Goal: Information Seeking & Learning: Learn about a topic

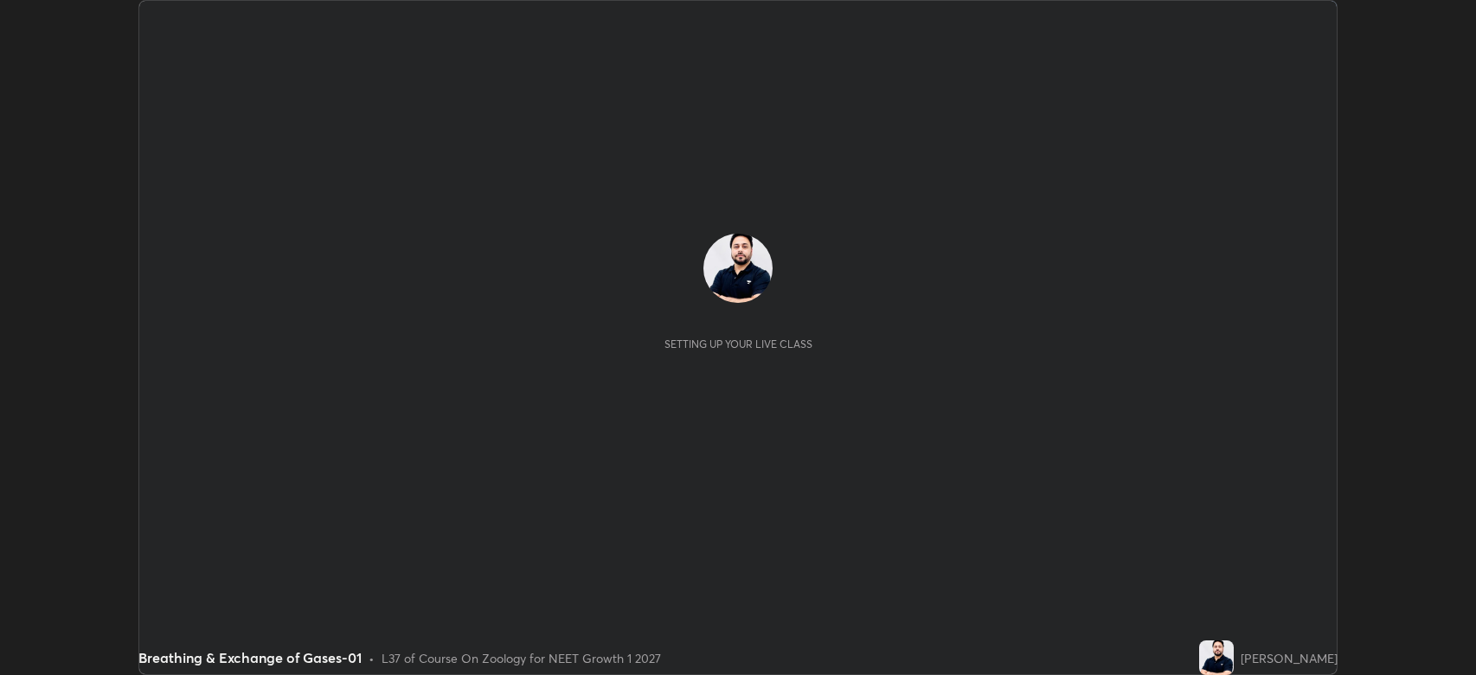
scroll to position [675, 1476]
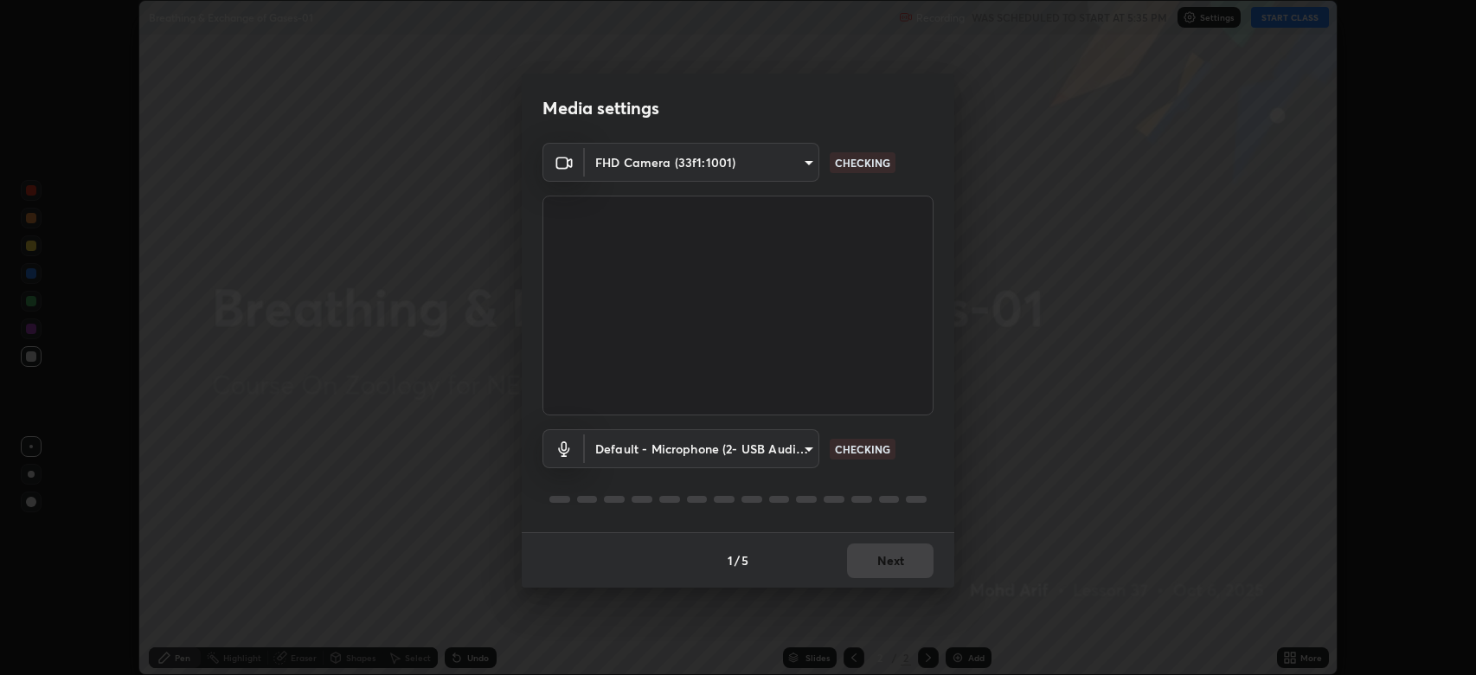
click at [894, 562] on div "1 / 5 Next" at bounding box center [738, 559] width 432 height 55
click at [896, 563] on div "1 / 5 Next" at bounding box center [738, 559] width 432 height 55
click at [893, 563] on button "Next" at bounding box center [890, 560] width 86 height 35
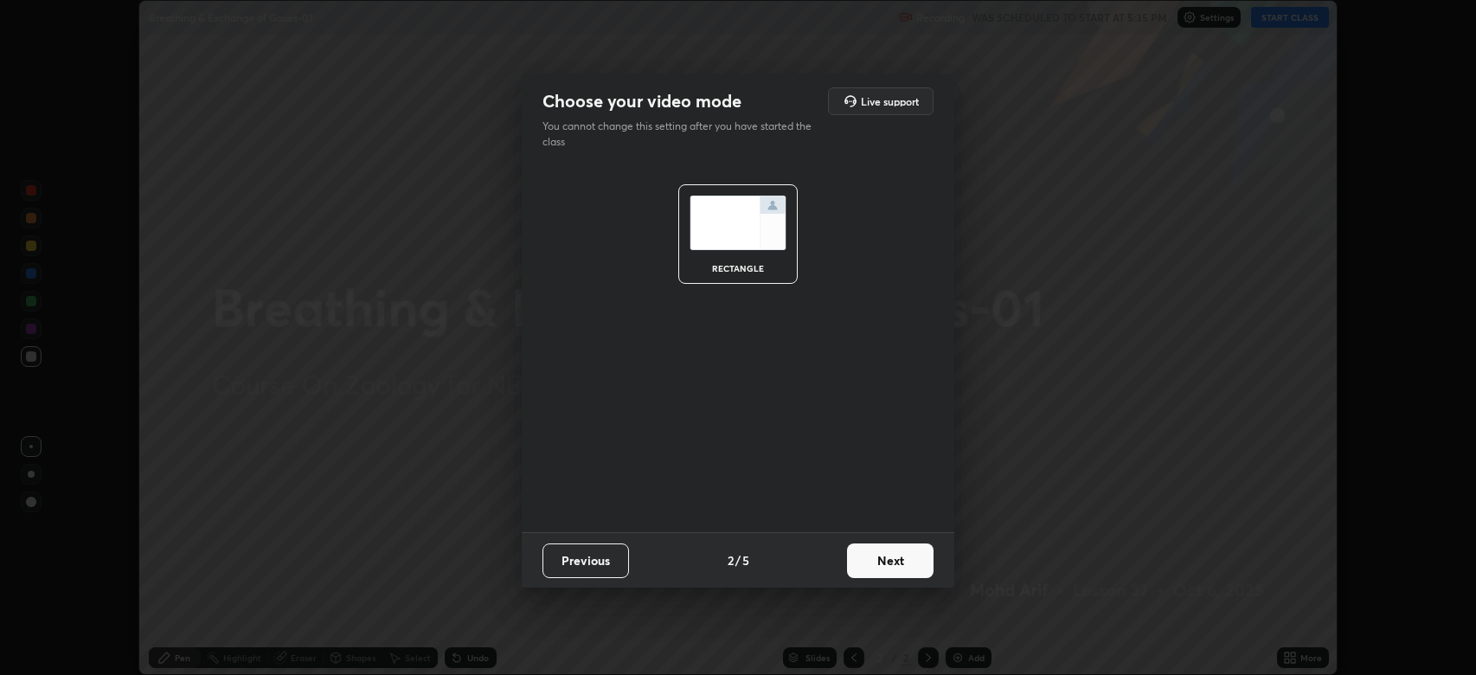
click at [897, 560] on button "Next" at bounding box center [890, 560] width 86 height 35
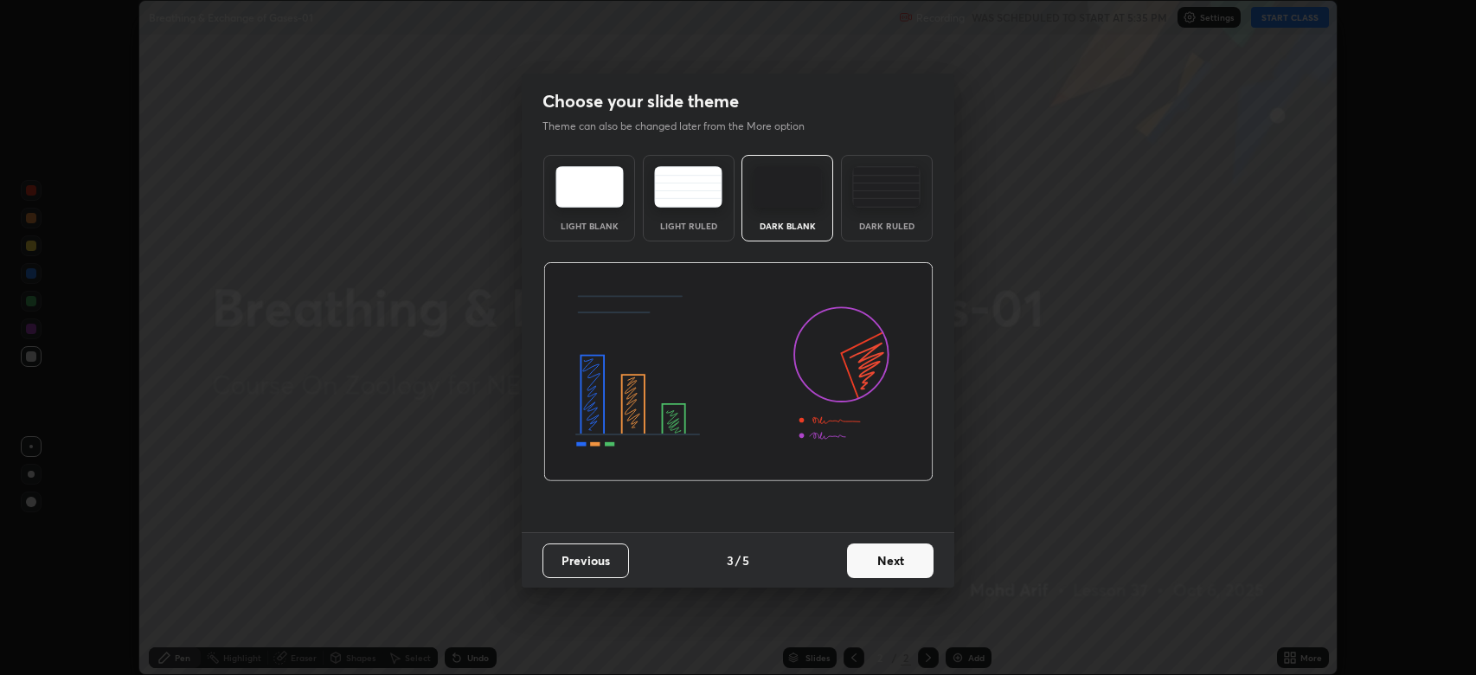
click at [900, 557] on button "Next" at bounding box center [890, 560] width 86 height 35
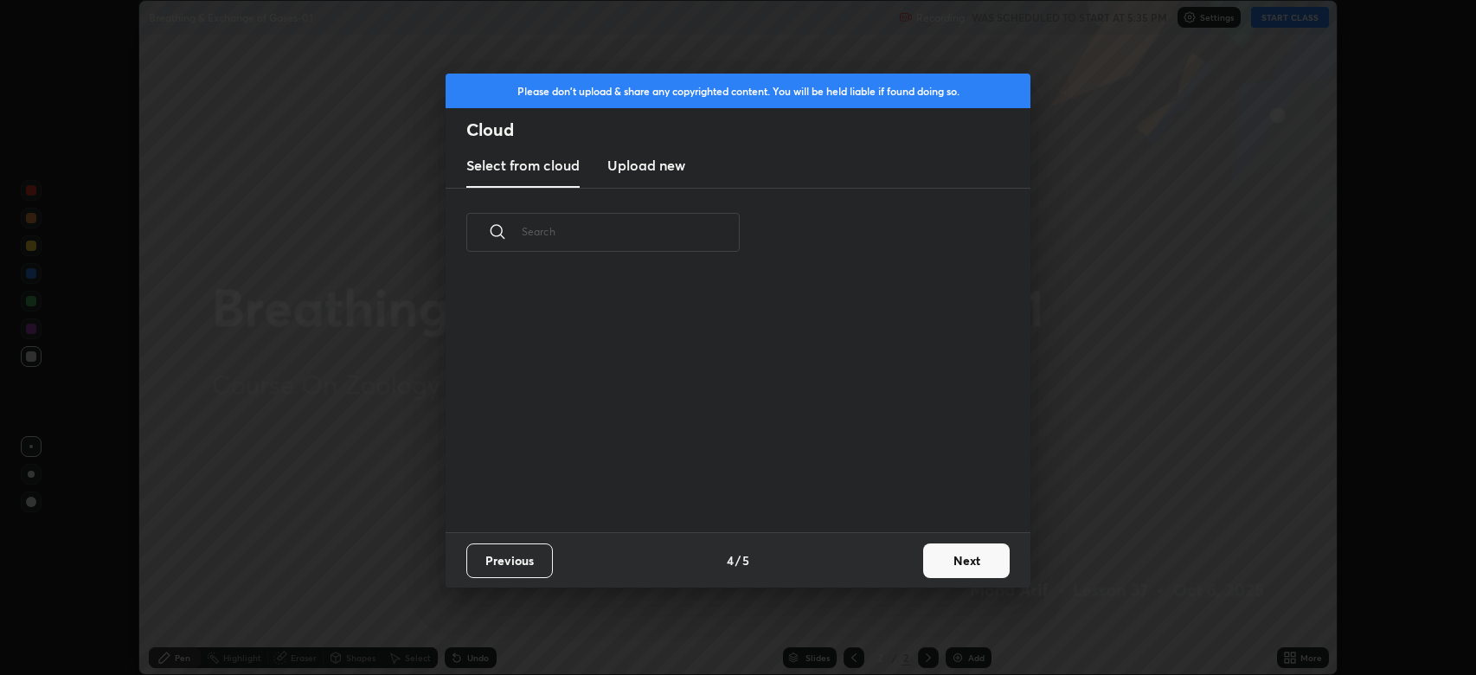
click at [907, 560] on div "Previous 4 / 5 Next" at bounding box center [737, 559] width 585 height 55
click at [924, 569] on button "Next" at bounding box center [966, 560] width 86 height 35
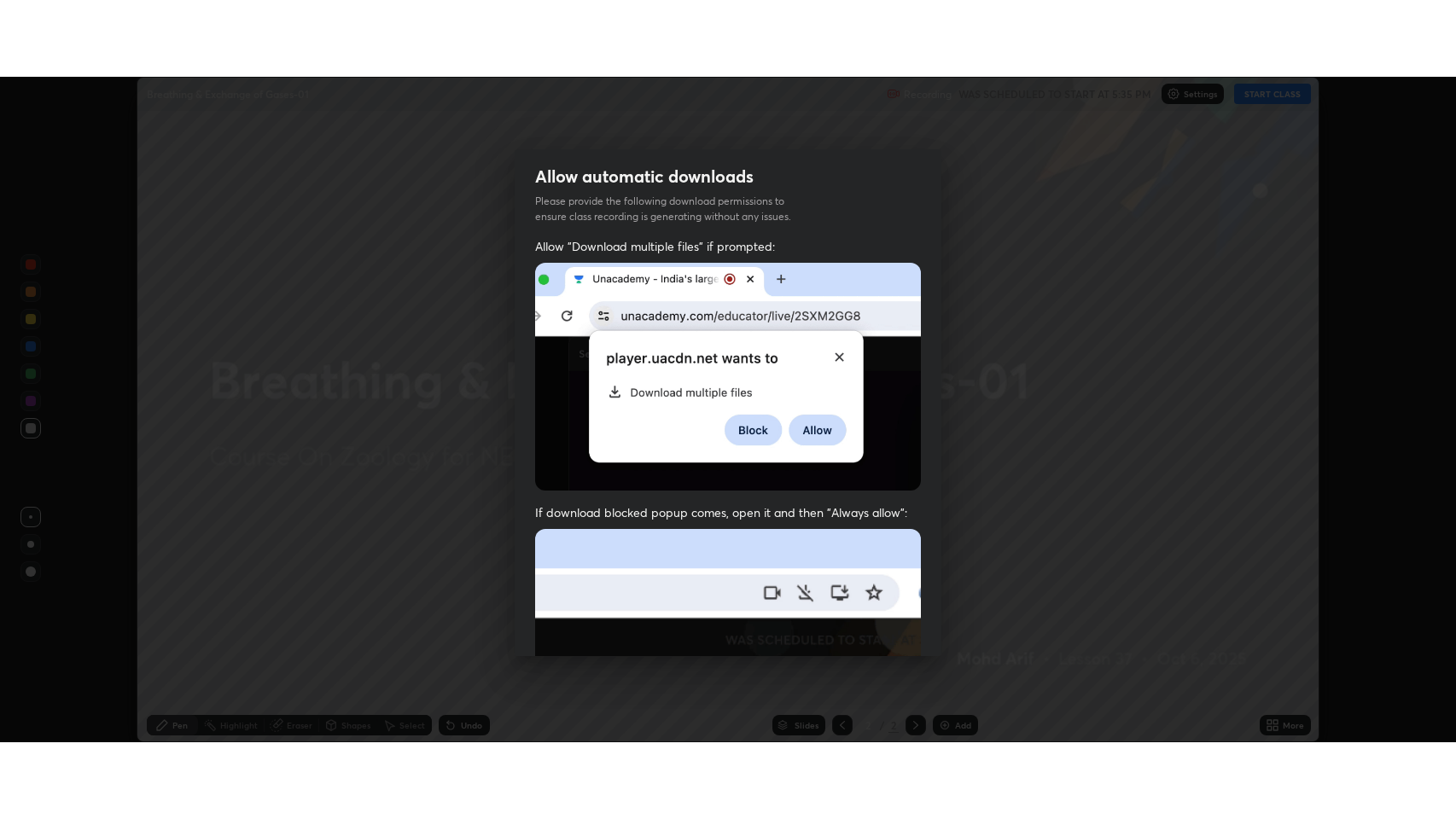
scroll to position [346, 0]
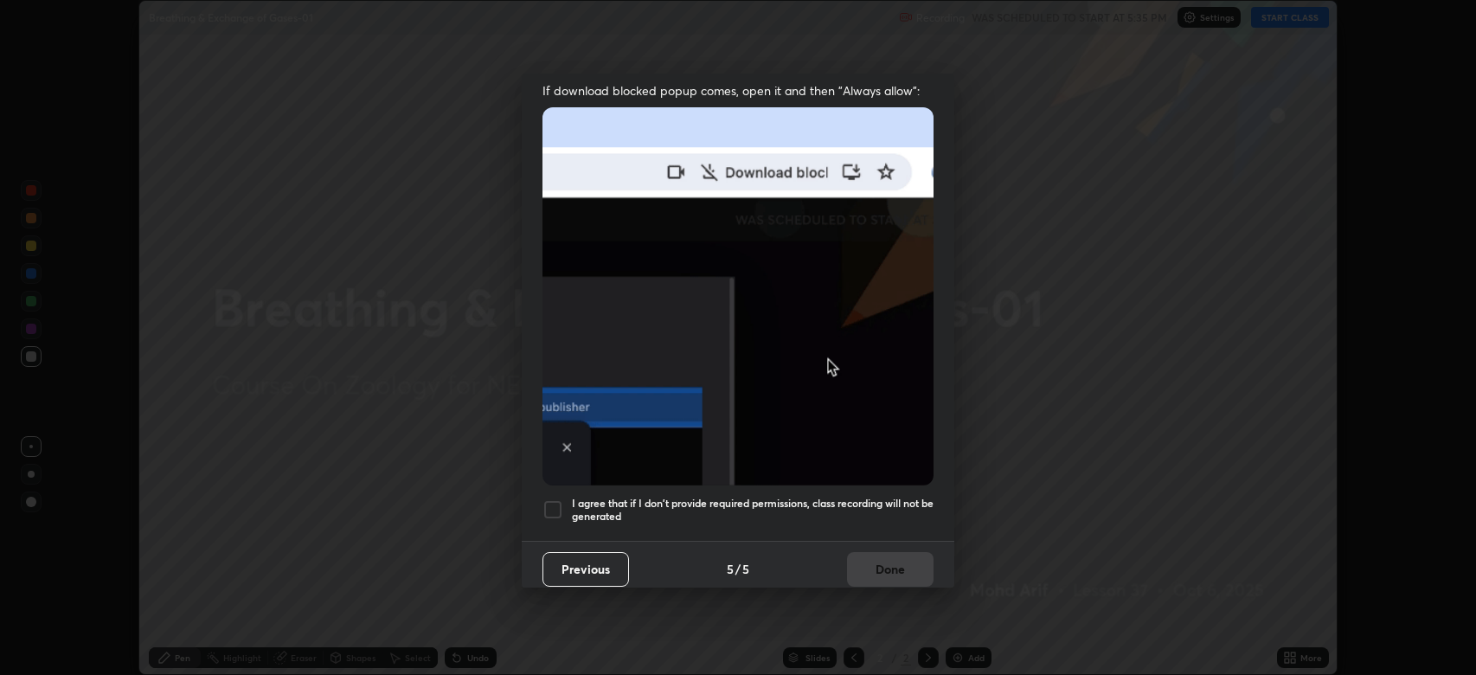
click at [956, 564] on div "Allow automatic downloads Please provide the following download permissions to …" at bounding box center [738, 337] width 1476 height 675
click at [843, 407] on img at bounding box center [737, 296] width 391 height 378
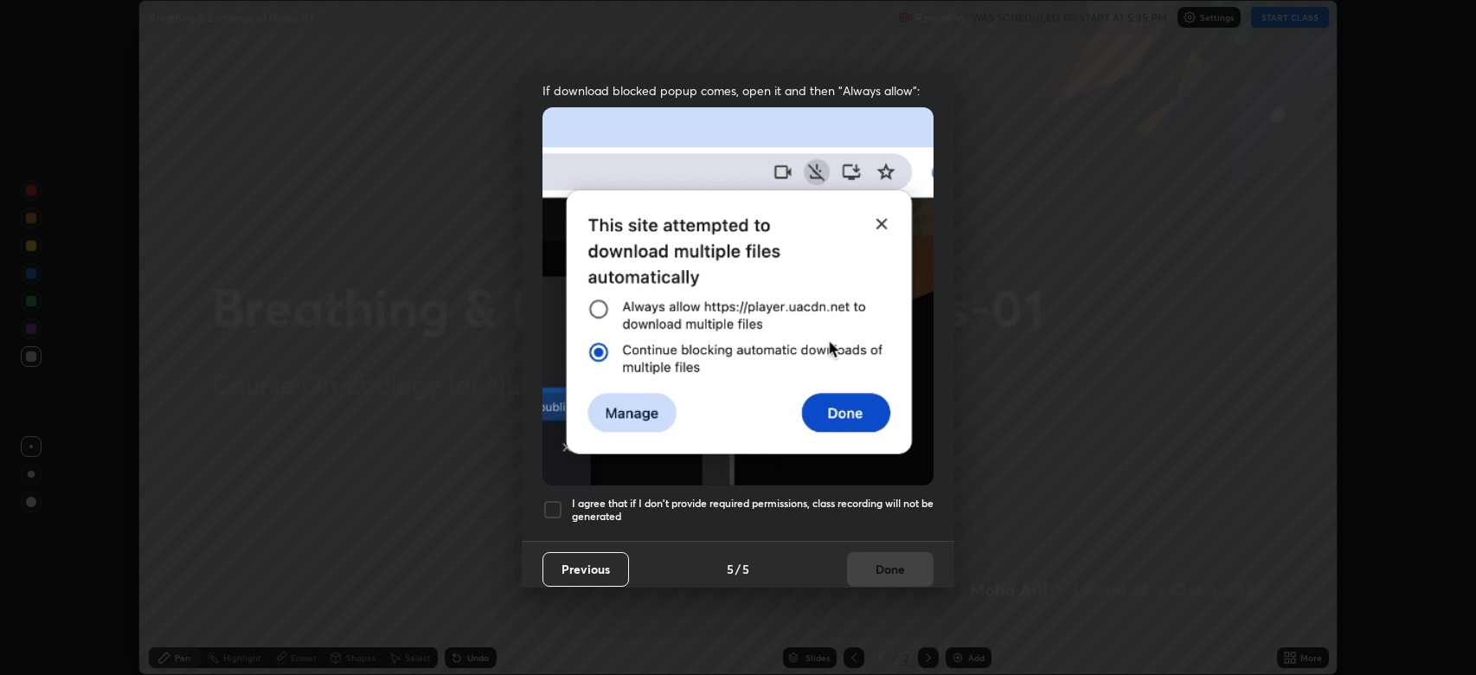
click at [843, 501] on h5 "I agree that if I don't provide required permissions, class recording will not …" at bounding box center [753, 509] width 362 height 27
click at [869, 567] on button "Done" at bounding box center [890, 569] width 86 height 35
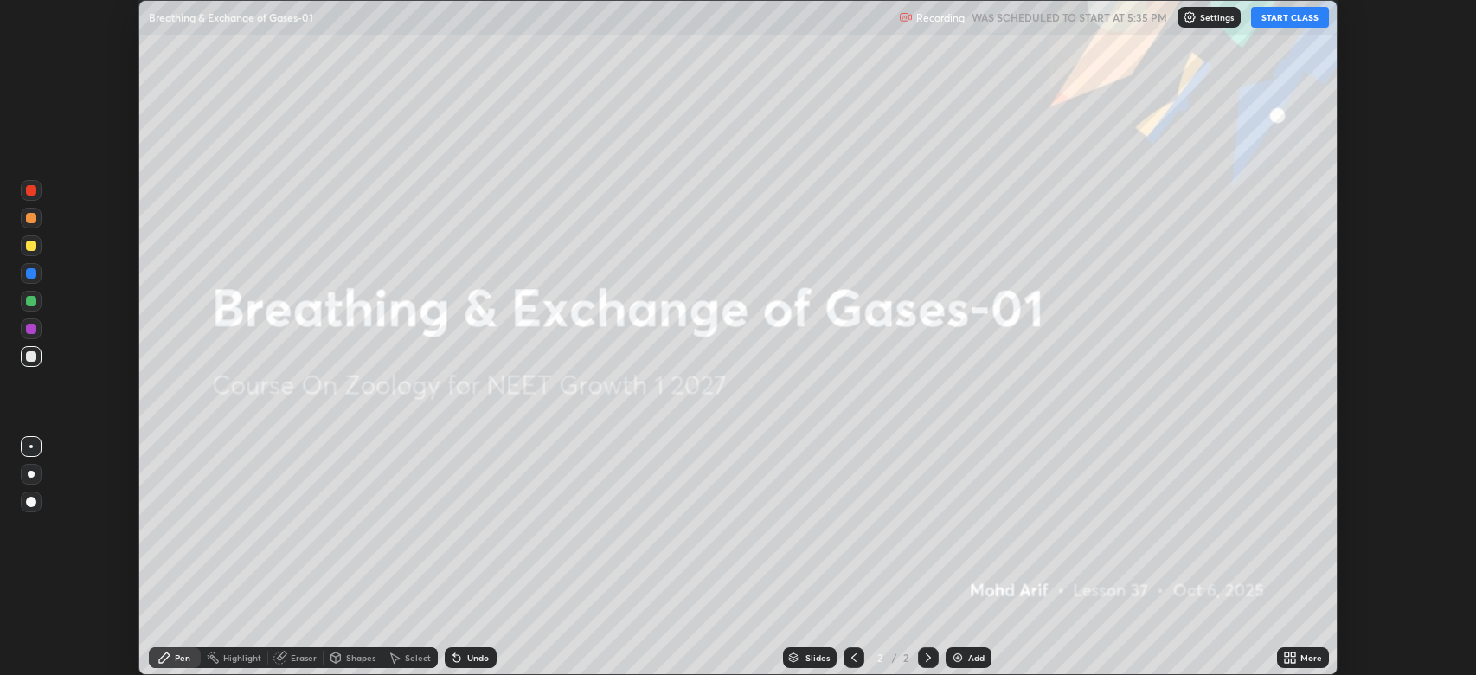
click at [1294, 656] on icon at bounding box center [1292, 654] width 4 height 4
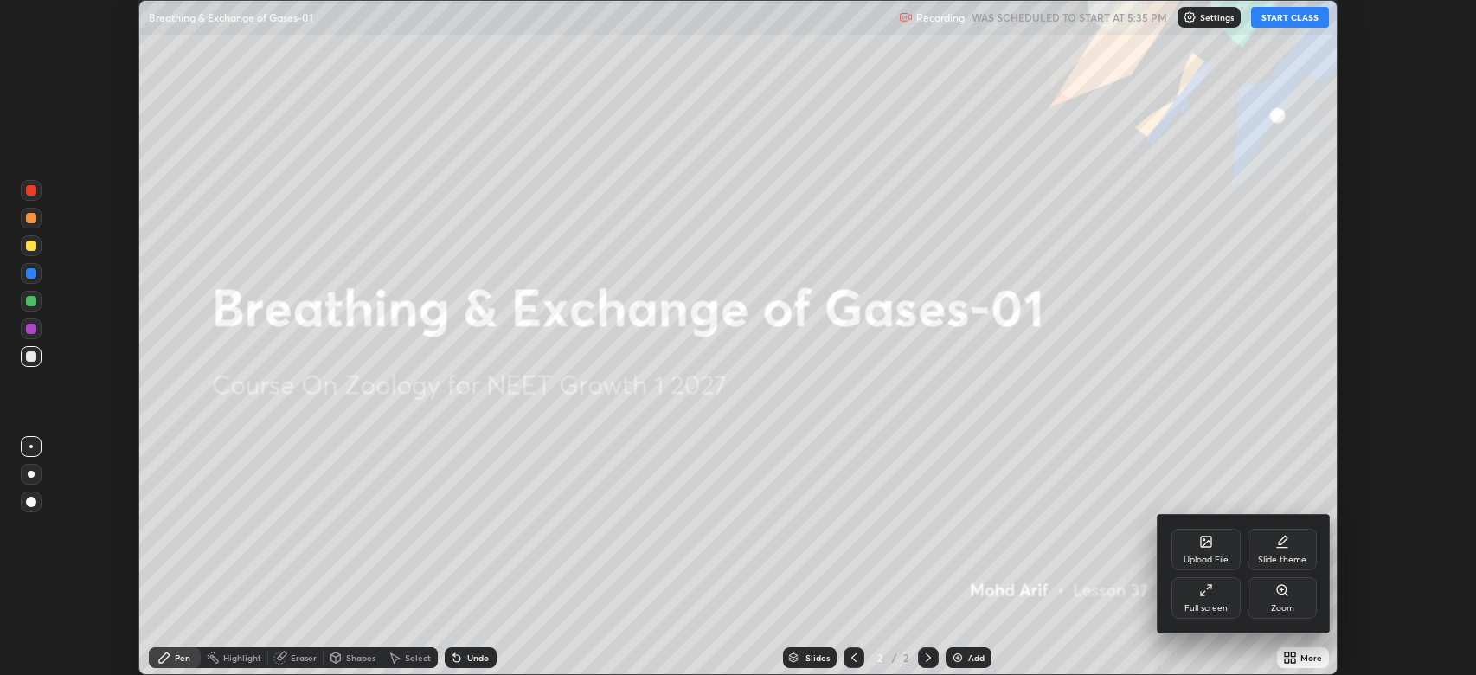
click at [1199, 595] on div "Full screen" at bounding box center [1205, 598] width 69 height 42
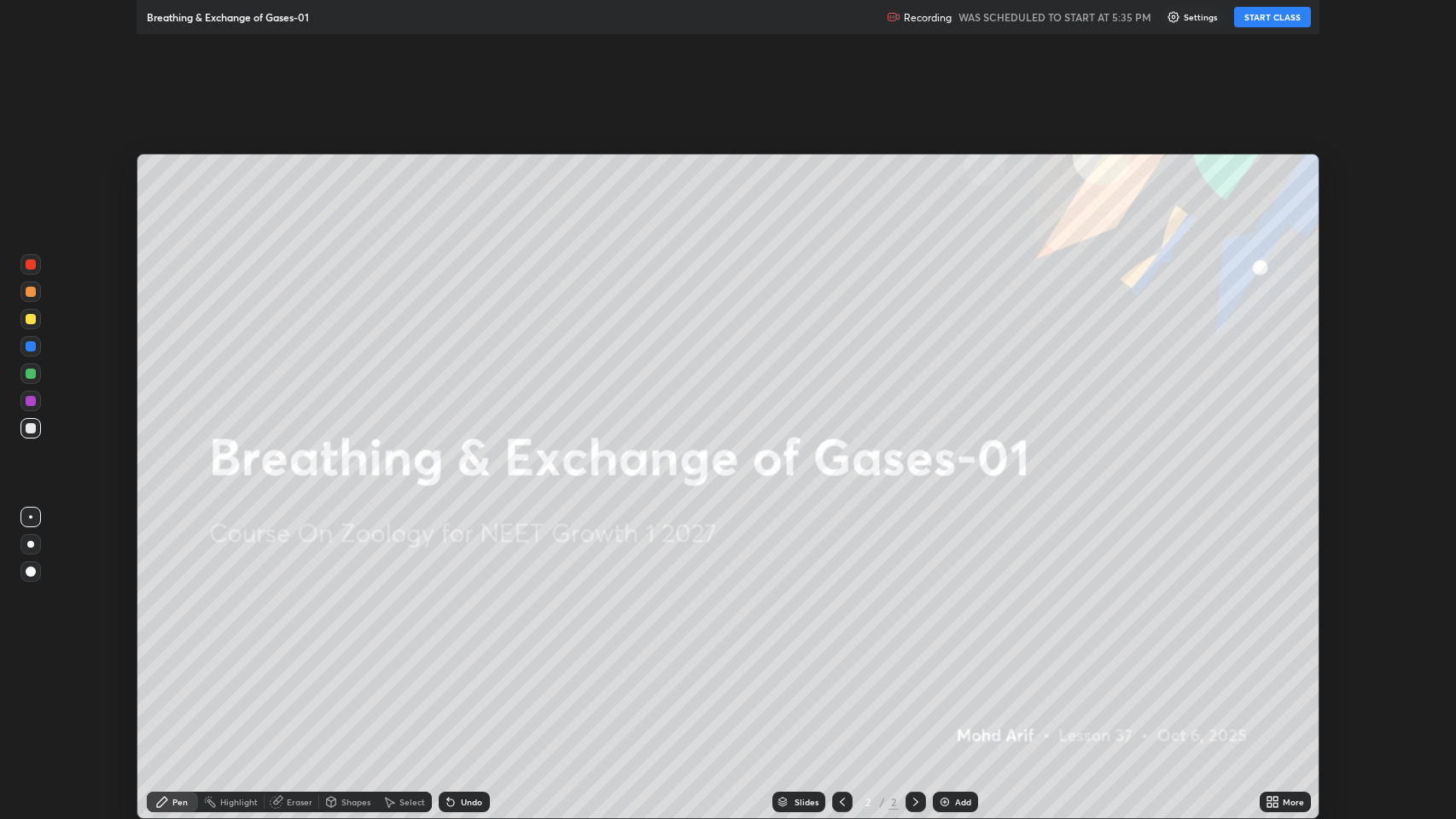
scroll to position [819, 1456]
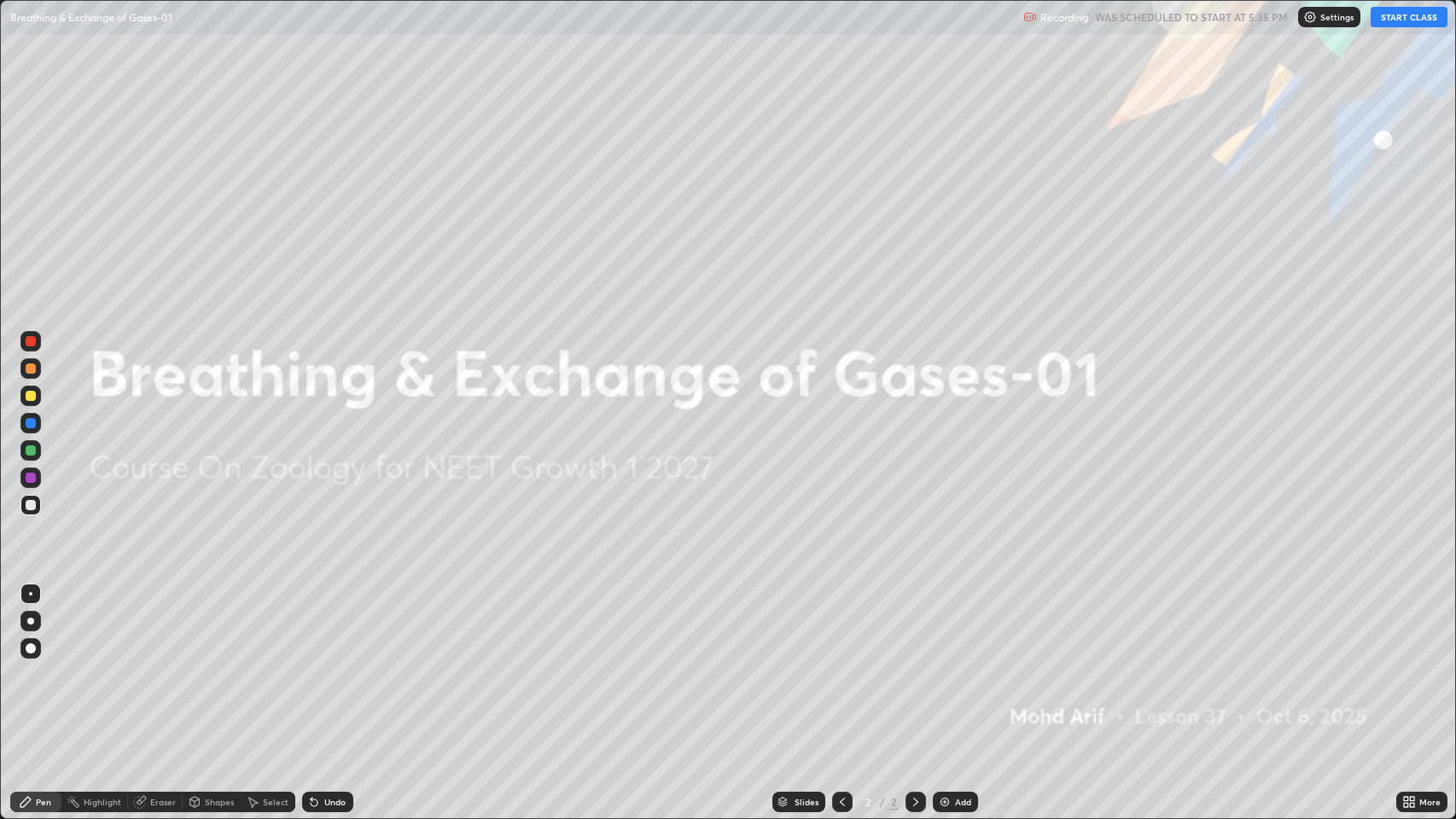
click at [1421, 18] on button "START CLASS" at bounding box center [1409, 17] width 77 height 21
click at [955, 665] on div "Add" at bounding box center [963, 802] width 16 height 9
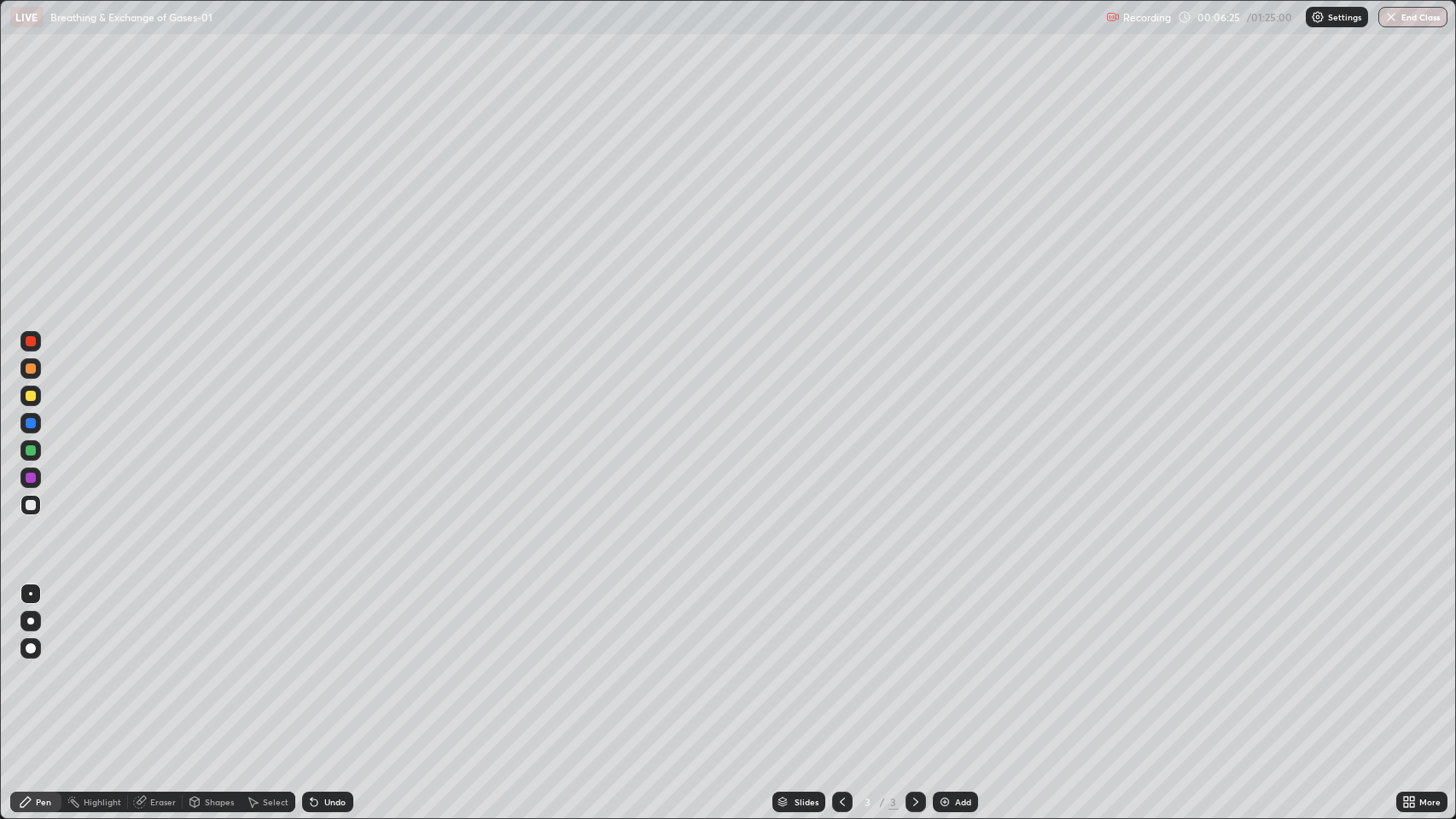
click at [31, 622] on div at bounding box center [31, 621] width 7 height 7
click at [35, 397] on div at bounding box center [31, 396] width 10 height 10
click at [31, 505] on div at bounding box center [31, 505] width 10 height 10
click at [33, 369] on div at bounding box center [31, 368] width 10 height 10
click at [31, 504] on div at bounding box center [31, 505] width 10 height 10
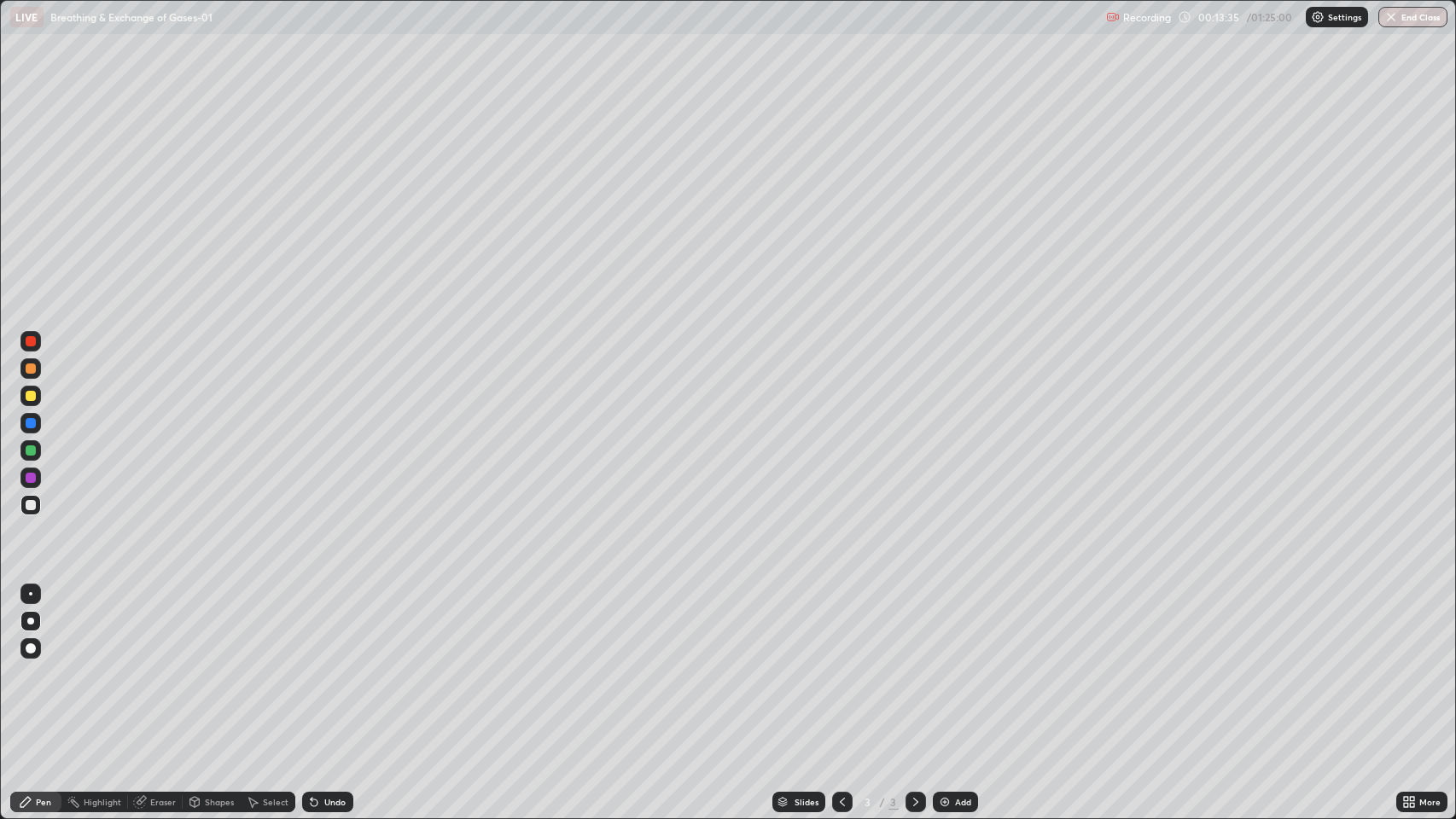
click at [32, 649] on div at bounding box center [31, 648] width 10 height 10
click at [27, 396] on div at bounding box center [31, 396] width 10 height 10
click at [31, 622] on div at bounding box center [31, 621] width 7 height 7
click at [30, 369] on div at bounding box center [31, 368] width 10 height 10
click at [29, 371] on div at bounding box center [31, 368] width 10 height 10
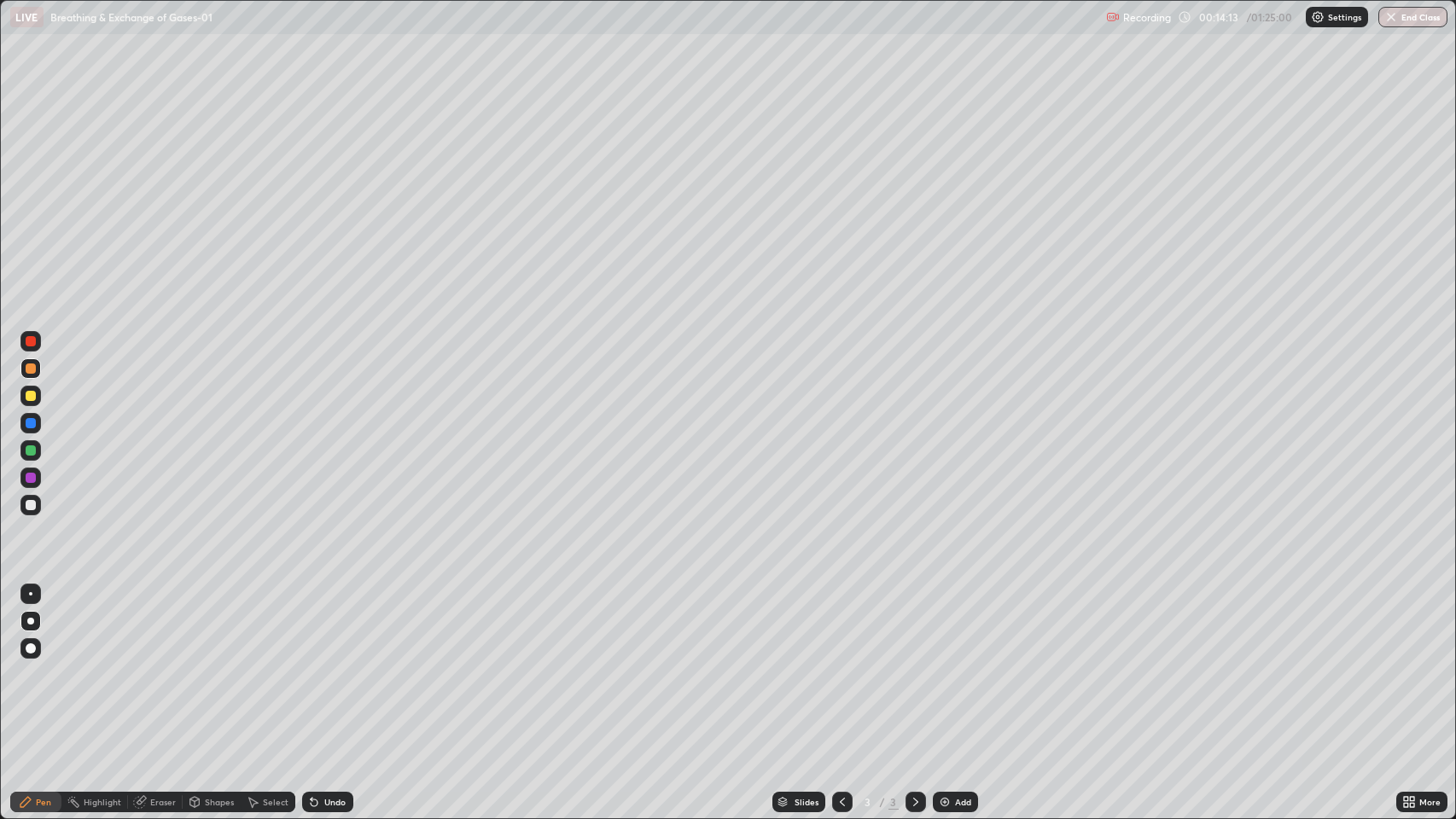
click at [32, 342] on div at bounding box center [31, 341] width 10 height 10
click at [28, 509] on div at bounding box center [31, 505] width 10 height 10
click at [33, 370] on div at bounding box center [31, 368] width 10 height 10
click at [35, 396] on div at bounding box center [31, 396] width 10 height 10
click at [30, 370] on div at bounding box center [31, 368] width 10 height 10
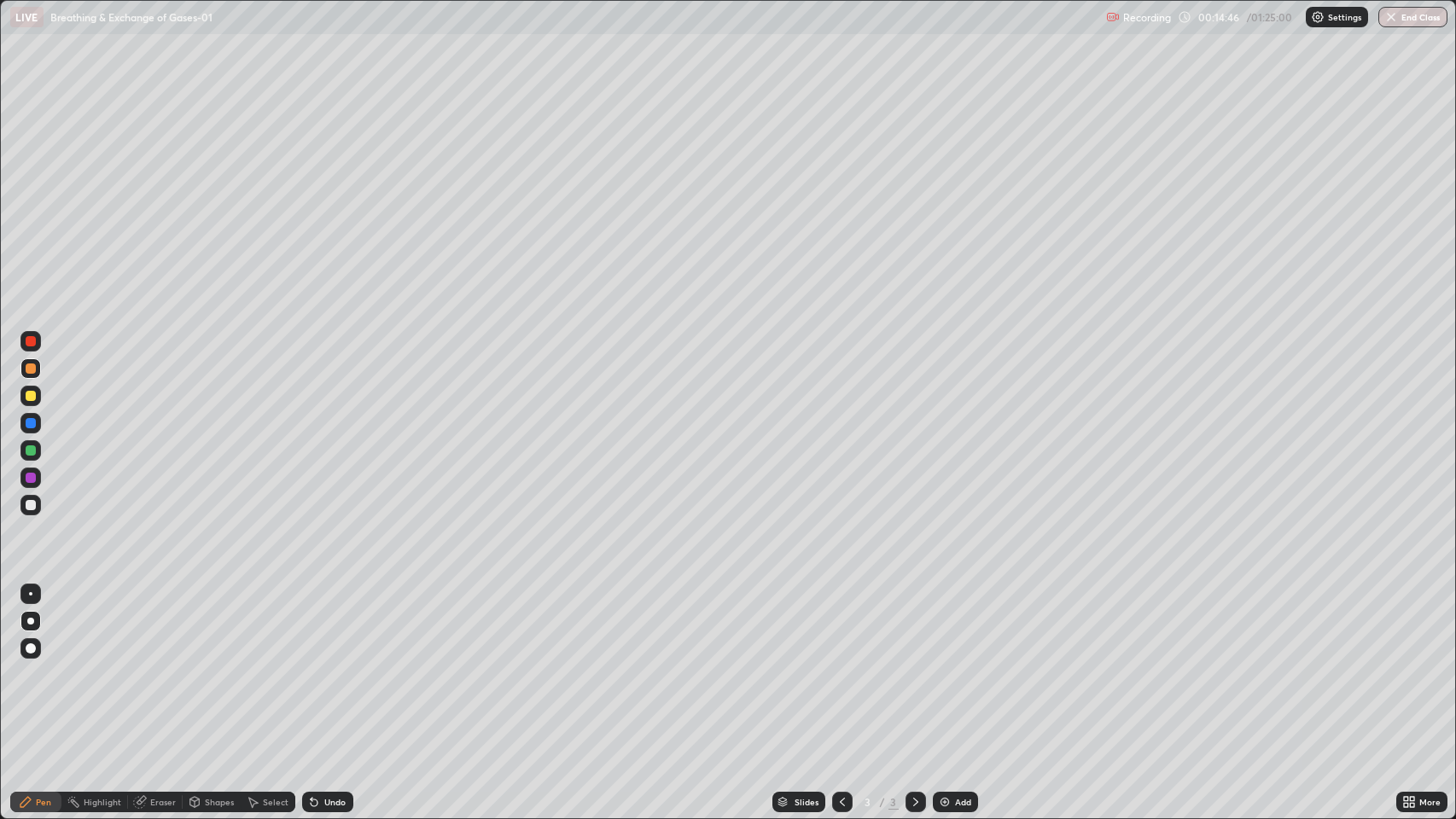
click at [31, 393] on div at bounding box center [31, 396] width 10 height 10
click at [32, 367] on div at bounding box center [31, 368] width 10 height 10
click at [34, 396] on div at bounding box center [31, 396] width 10 height 10
click at [31, 341] on div at bounding box center [31, 341] width 10 height 10
click at [29, 399] on div at bounding box center [31, 396] width 10 height 10
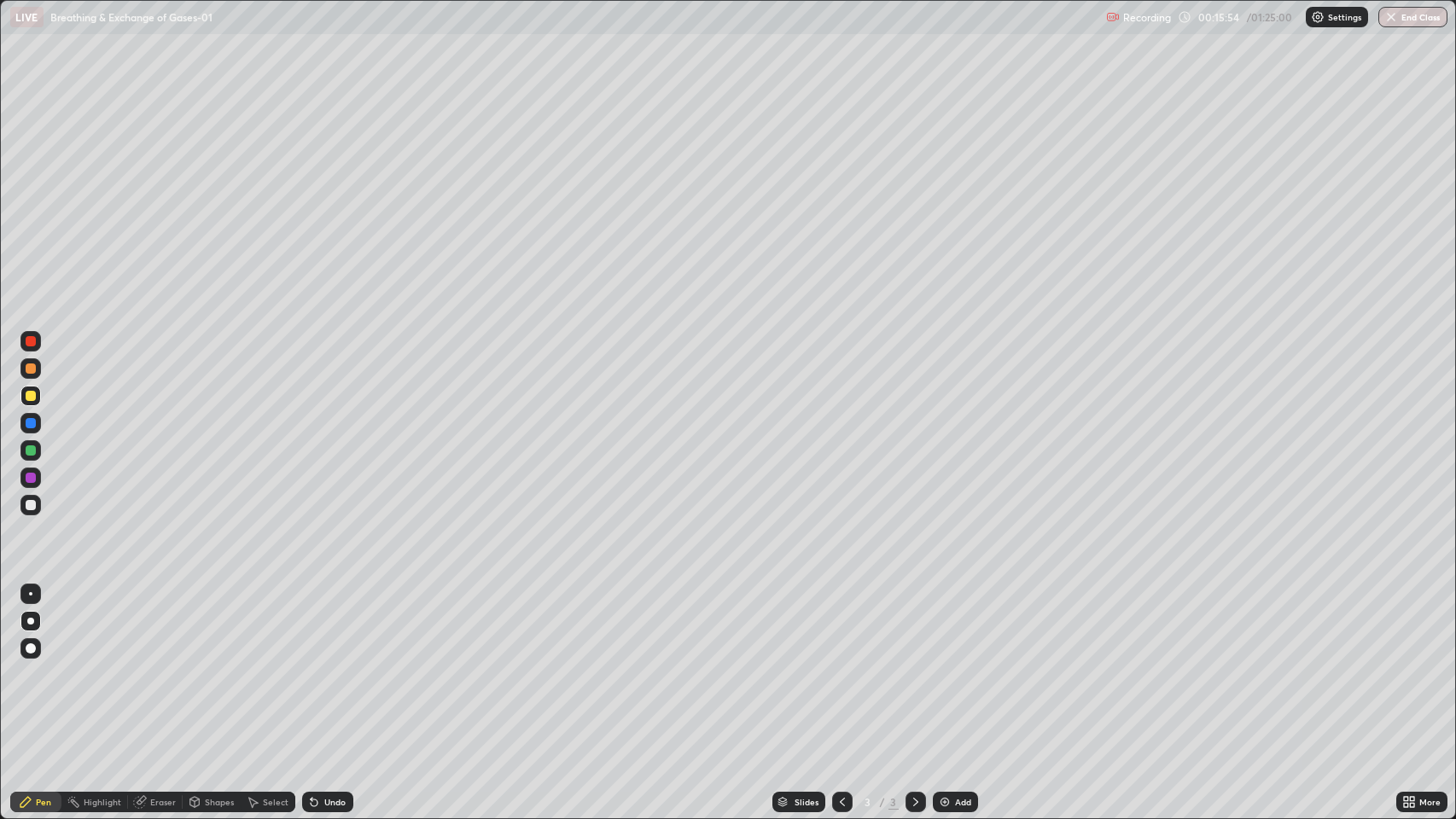
click at [31, 374] on div at bounding box center [31, 368] width 21 height 21
click at [30, 370] on div at bounding box center [31, 368] width 10 height 10
click at [33, 504] on div at bounding box center [31, 505] width 10 height 10
click at [33, 476] on div at bounding box center [31, 478] width 10 height 10
click at [35, 509] on div at bounding box center [31, 505] width 21 height 21
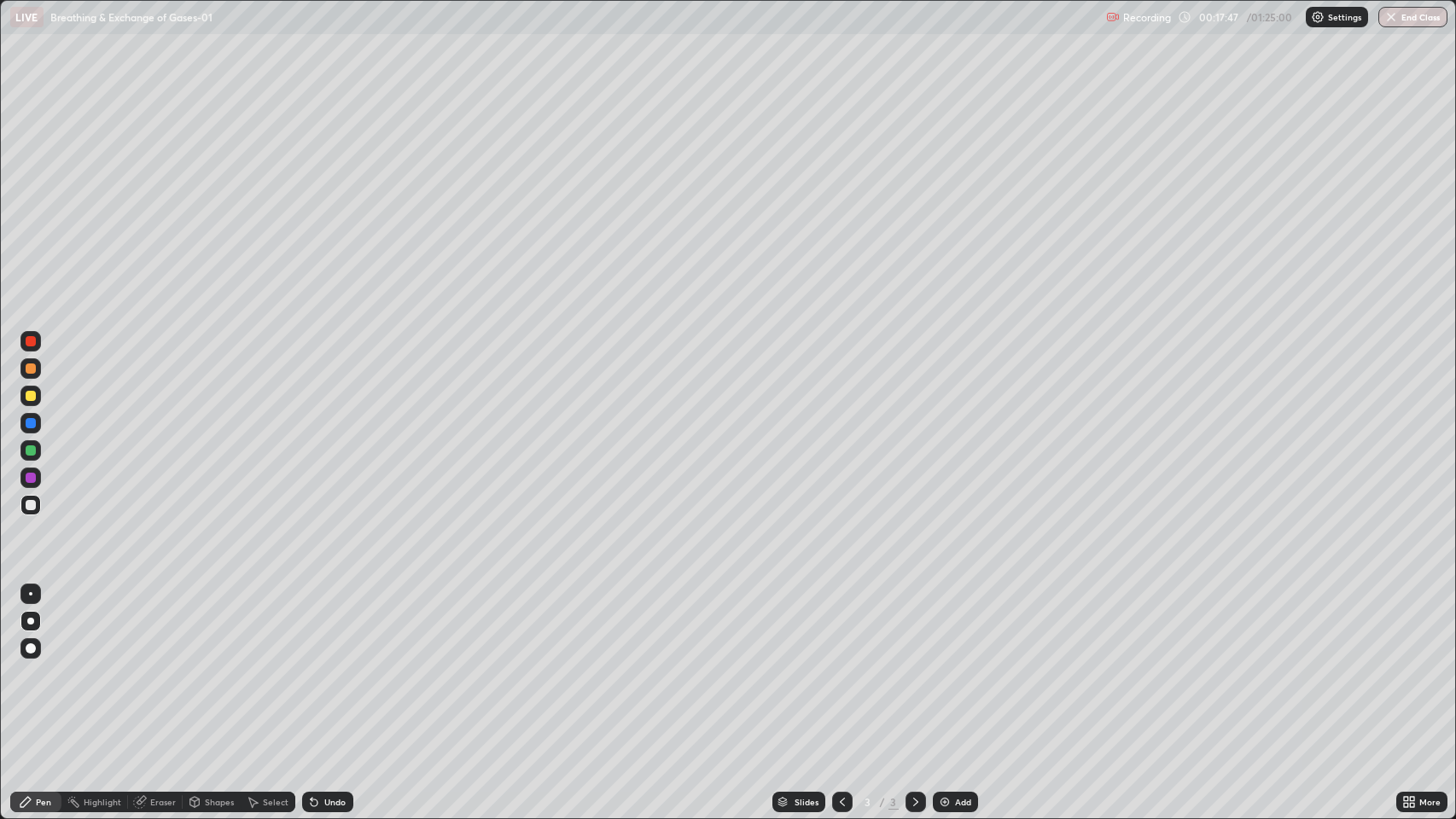
click at [30, 395] on div at bounding box center [31, 396] width 10 height 10
click at [30, 373] on div at bounding box center [31, 368] width 10 height 10
click at [328, 665] on div "Undo" at bounding box center [335, 802] width 22 height 9
click at [325, 665] on div "Undo" at bounding box center [335, 802] width 22 height 9
click at [326, 665] on div "Undo" at bounding box center [335, 802] width 22 height 9
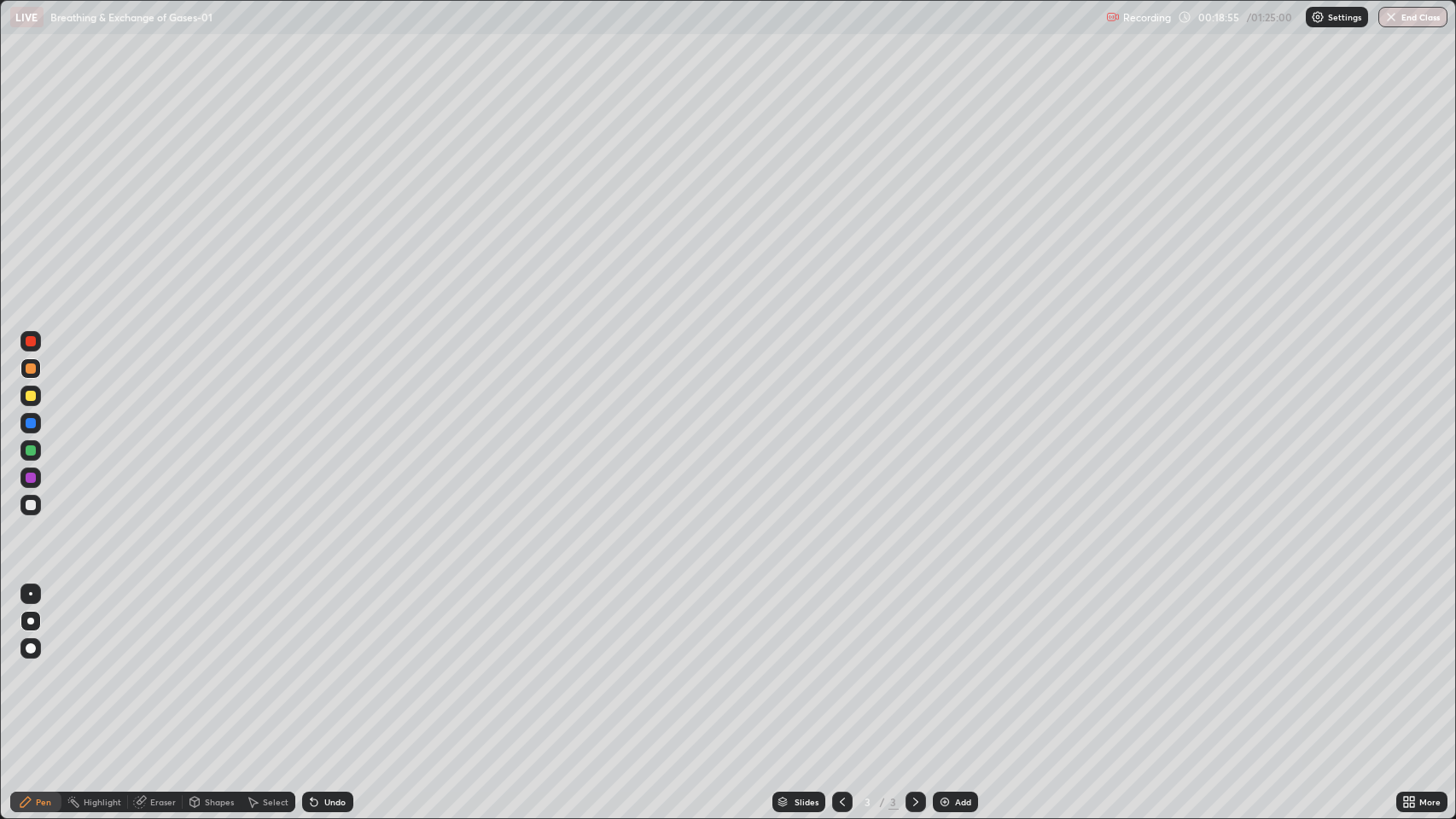
click at [327, 665] on div "Undo" at bounding box center [328, 802] width 51 height 21
click at [326, 665] on div "Undo" at bounding box center [335, 802] width 22 height 9
click at [325, 665] on div "Undo" at bounding box center [335, 802] width 22 height 9
click at [311, 665] on icon at bounding box center [312, 799] width 2 height 2
click at [323, 665] on div "Undo" at bounding box center [328, 802] width 51 height 21
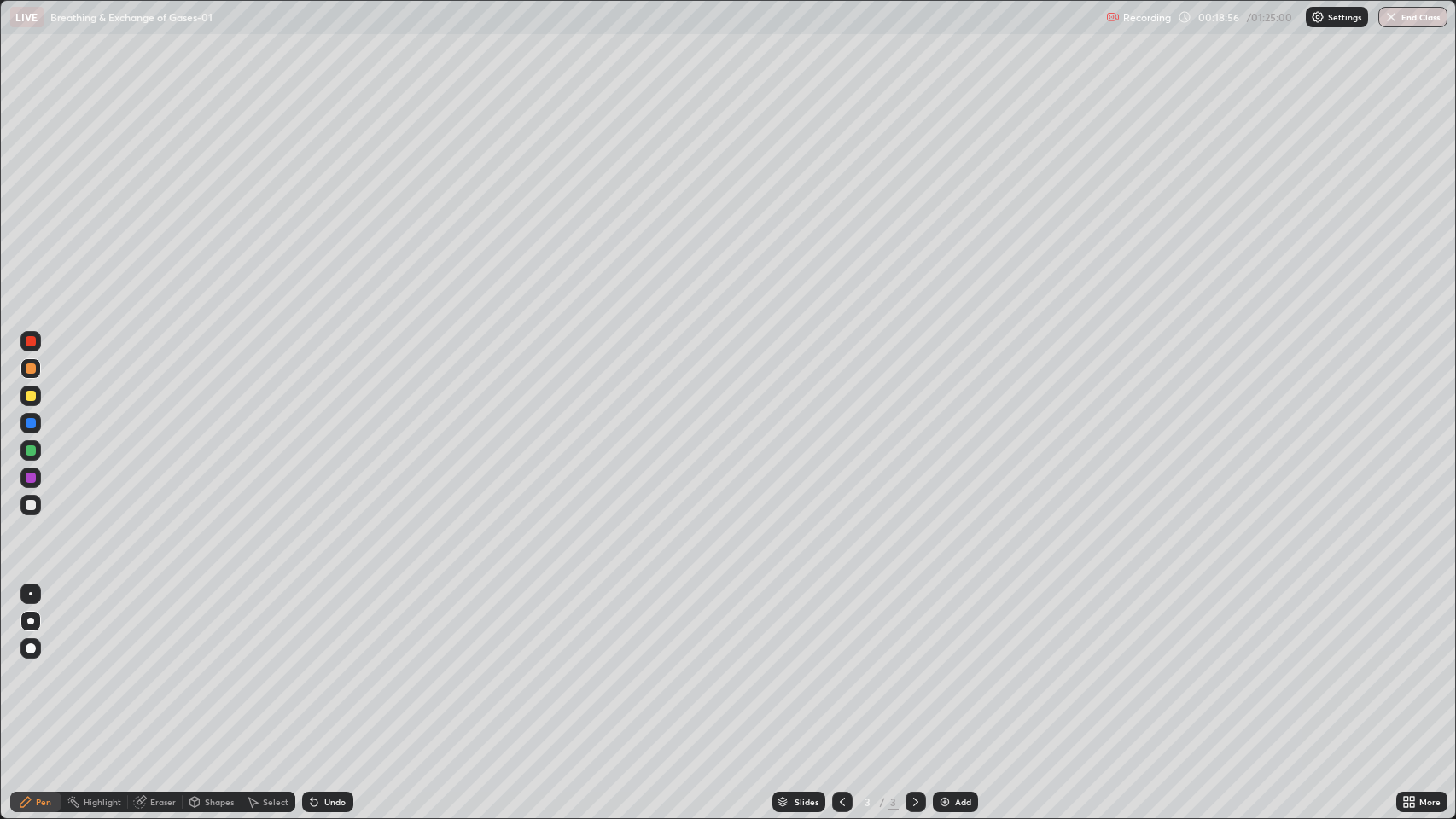
click at [322, 665] on div "Undo" at bounding box center [328, 802] width 51 height 21
click at [318, 665] on div "Undo" at bounding box center [328, 802] width 51 height 21
click at [319, 665] on div "Undo" at bounding box center [324, 802] width 58 height 35
click at [315, 665] on div "Undo" at bounding box center [328, 802] width 51 height 21
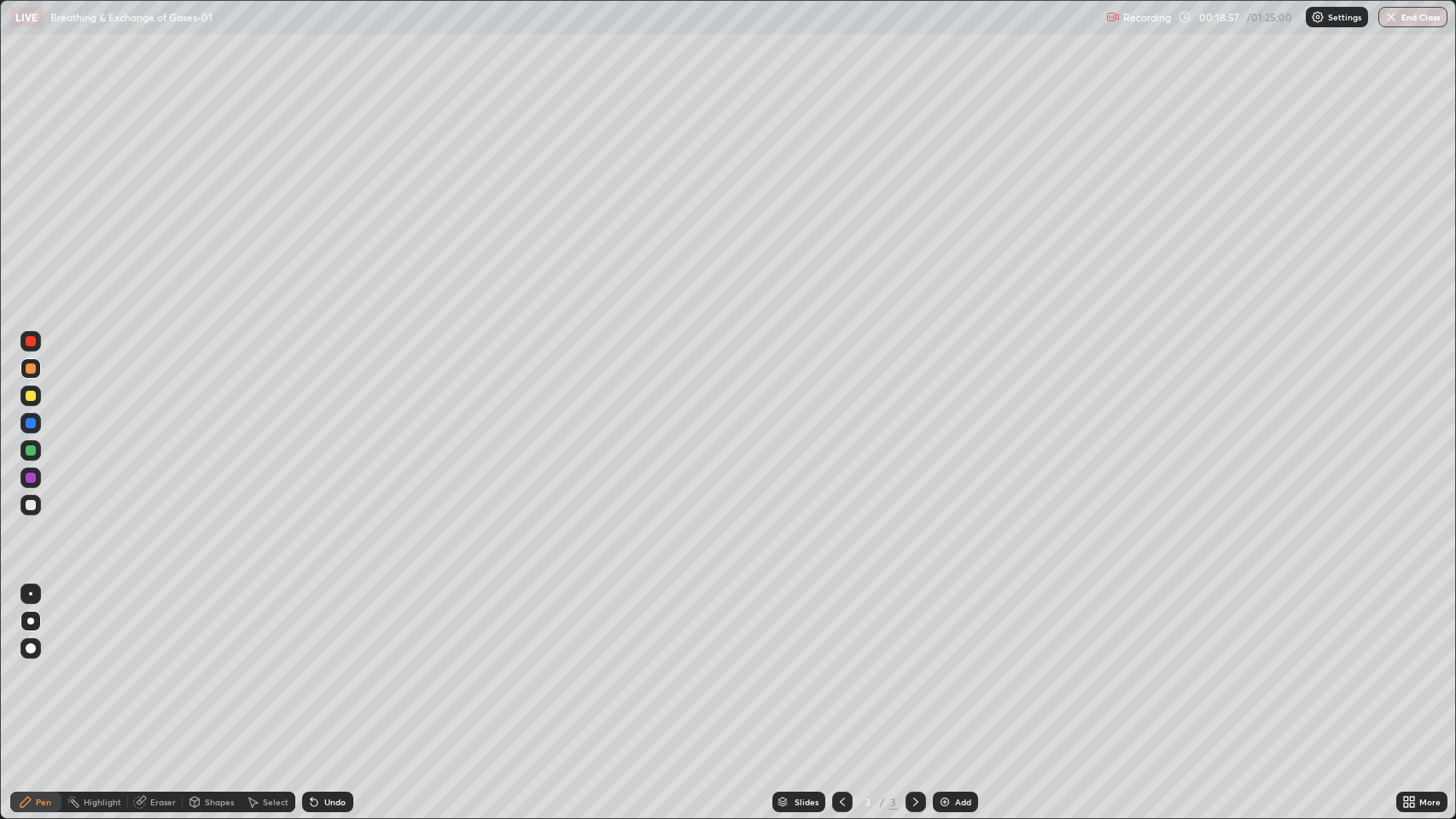
click at [314, 665] on div "Undo" at bounding box center [328, 802] width 51 height 21
click at [313, 665] on div "Undo" at bounding box center [324, 802] width 58 height 35
click at [313, 665] on div "Undo" at bounding box center [328, 802] width 51 height 21
click at [311, 665] on div "Undo" at bounding box center [328, 802] width 51 height 21
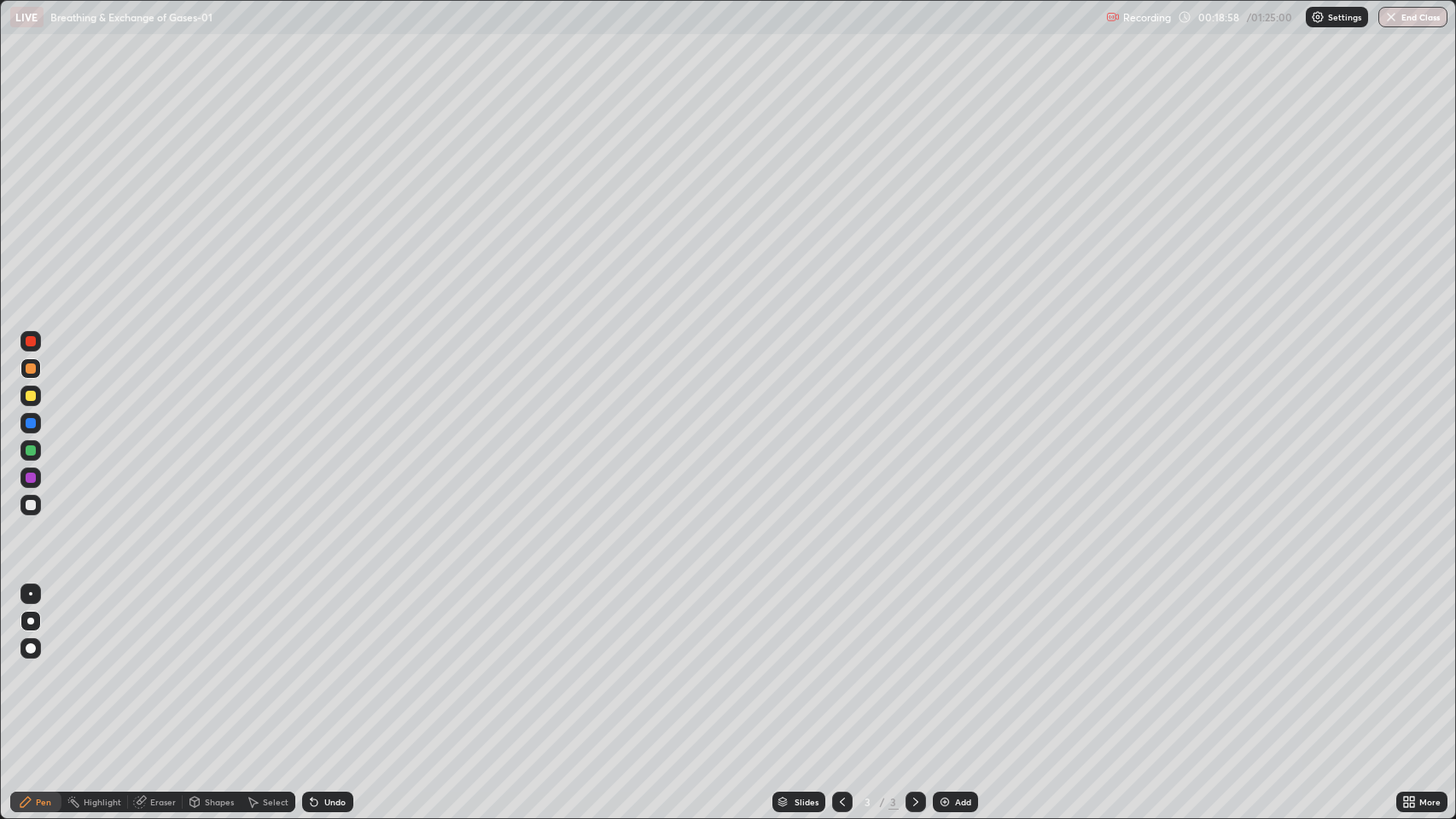
click at [310, 665] on div "Undo" at bounding box center [328, 802] width 51 height 21
click at [308, 665] on div "Undo" at bounding box center [324, 802] width 58 height 35
click at [28, 479] on div at bounding box center [31, 478] width 10 height 10
click at [31, 505] on div at bounding box center [31, 505] width 10 height 10
click at [34, 395] on div at bounding box center [31, 396] width 10 height 10
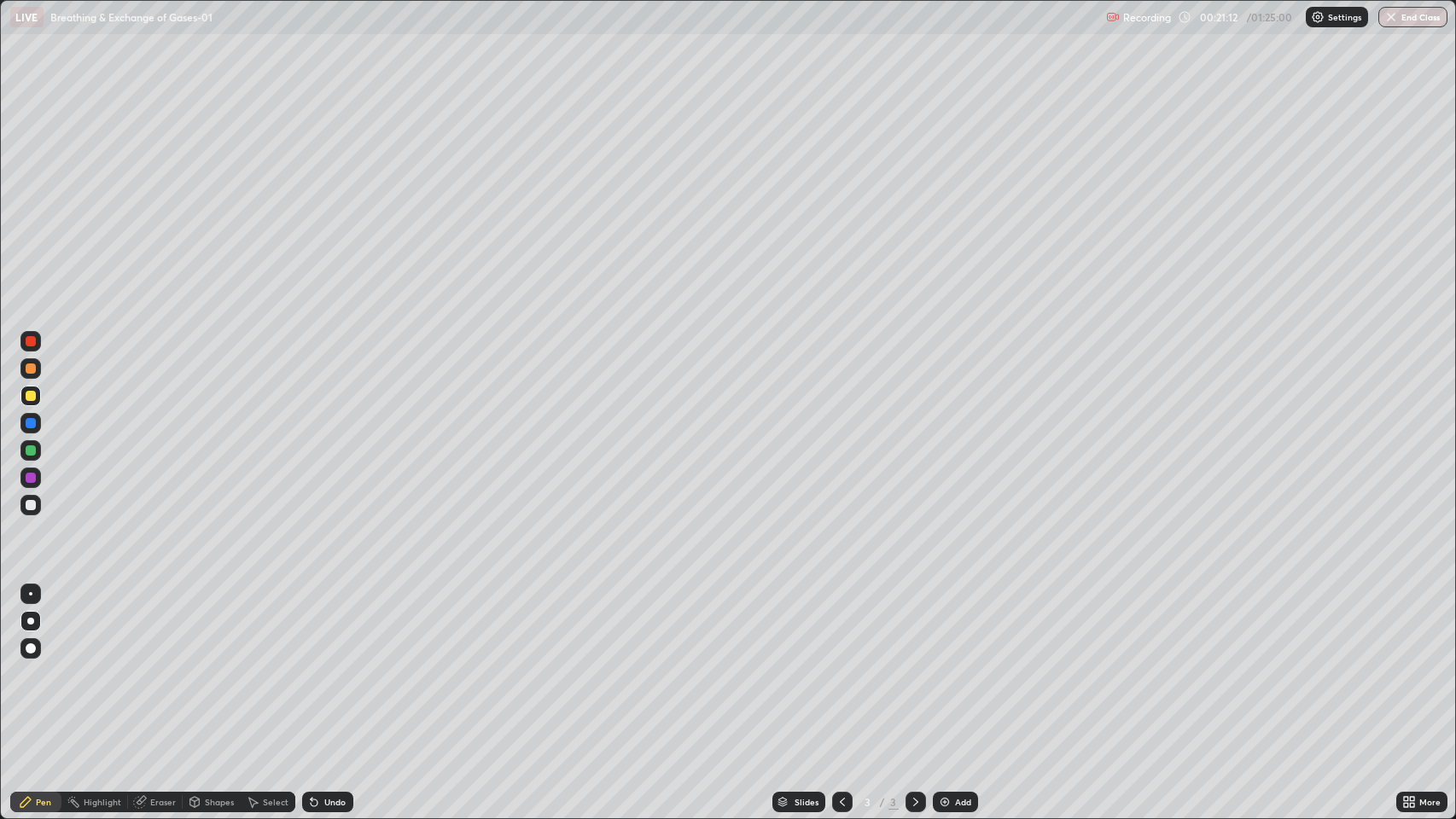
click at [335, 665] on div "Undo" at bounding box center [335, 802] width 22 height 9
click at [338, 665] on div "Undo" at bounding box center [335, 802] width 22 height 9
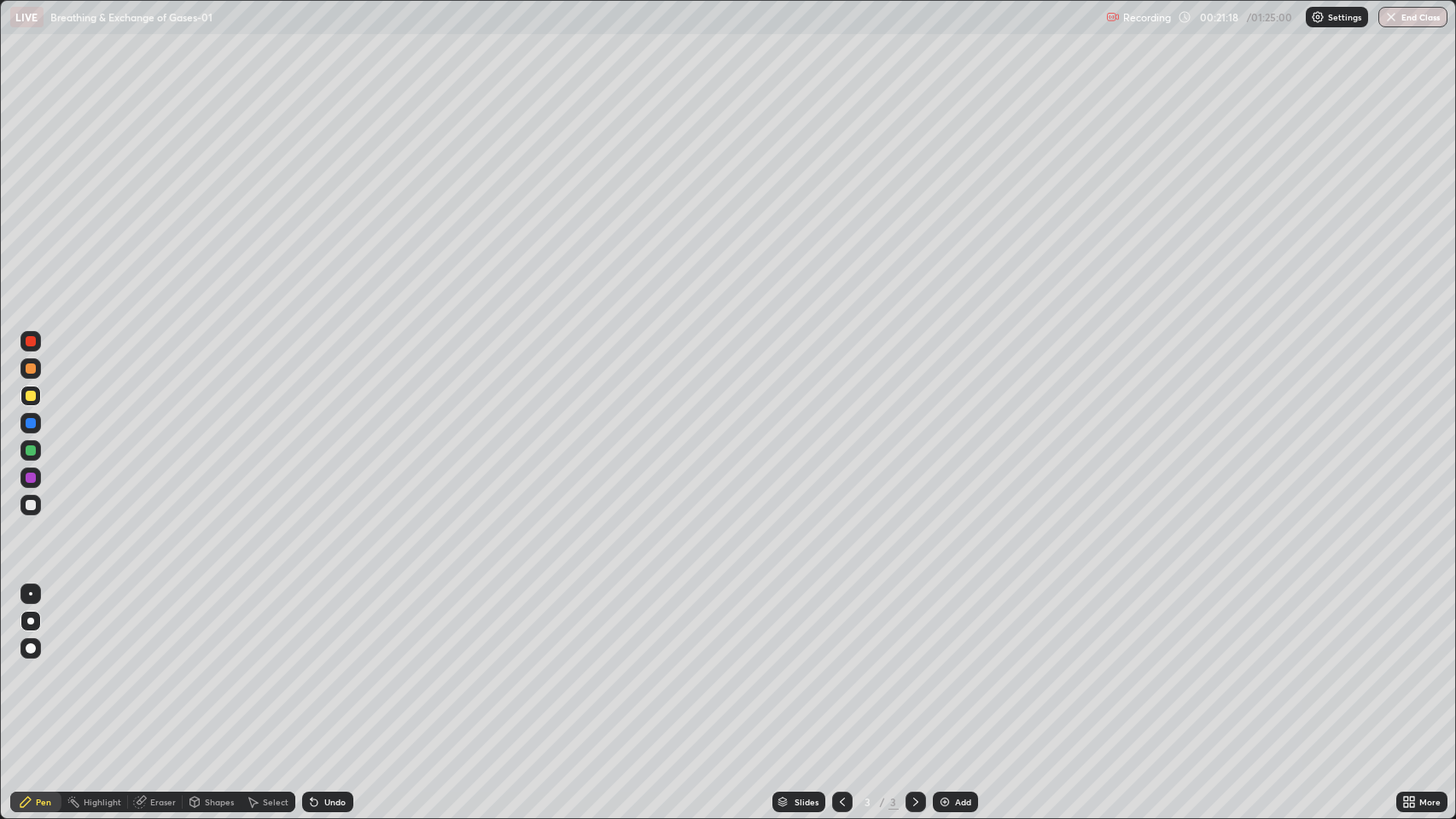
click at [35, 450] on div at bounding box center [31, 450] width 10 height 10
click at [31, 396] on div at bounding box center [31, 396] width 10 height 10
click at [1353, 665] on div "Slides 3 / 3 Add" at bounding box center [875, 802] width 1044 height 35
click at [960, 665] on div "Add" at bounding box center [963, 802] width 16 height 9
click at [29, 400] on div at bounding box center [31, 396] width 10 height 10
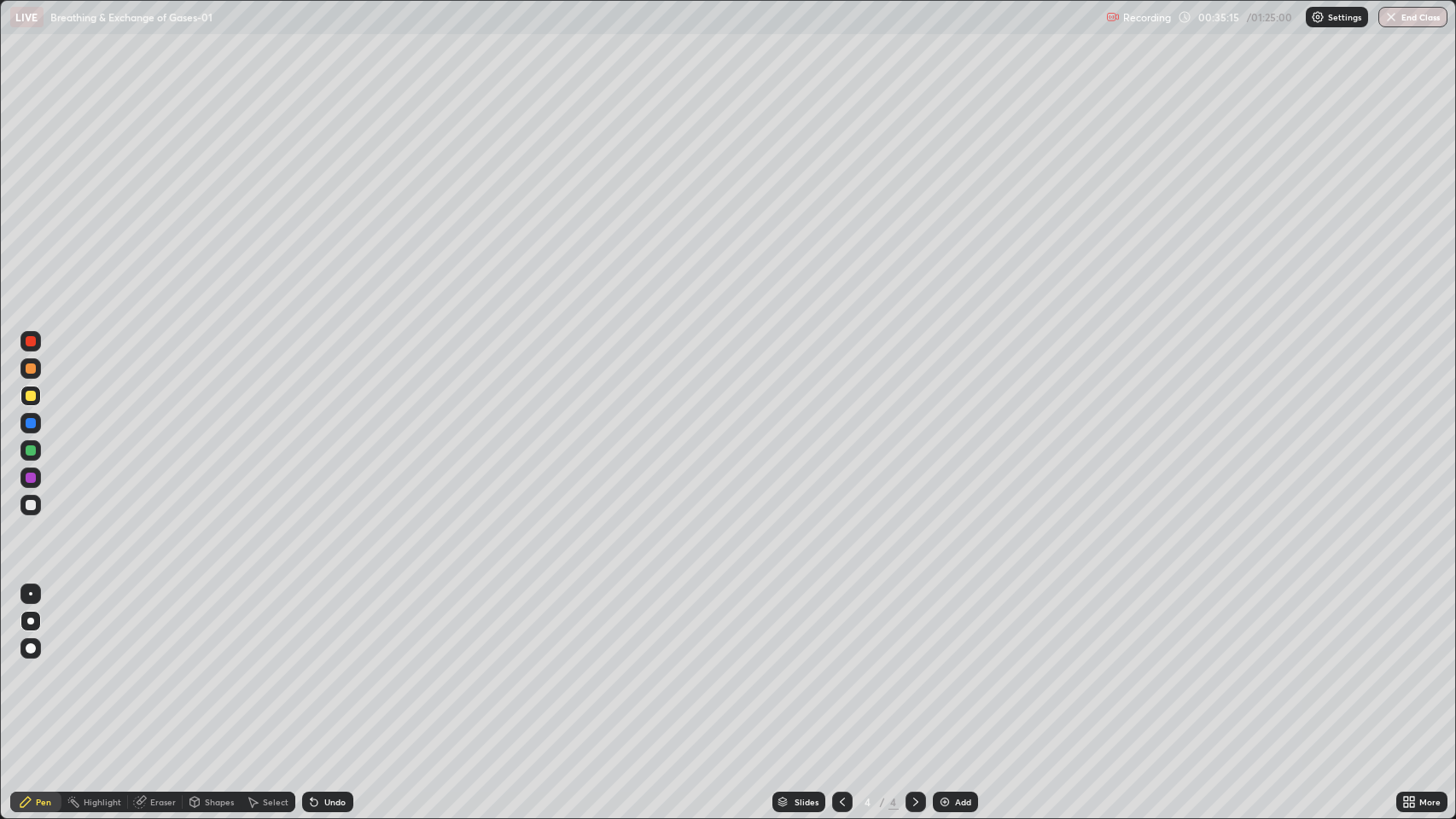
click at [31, 398] on div at bounding box center [31, 396] width 10 height 10
click at [35, 450] on div at bounding box center [31, 450] width 10 height 10
click at [961, 665] on div "Add" at bounding box center [963, 802] width 16 height 9
click at [32, 648] on div at bounding box center [31, 648] width 10 height 10
click at [29, 395] on div at bounding box center [31, 396] width 10 height 10
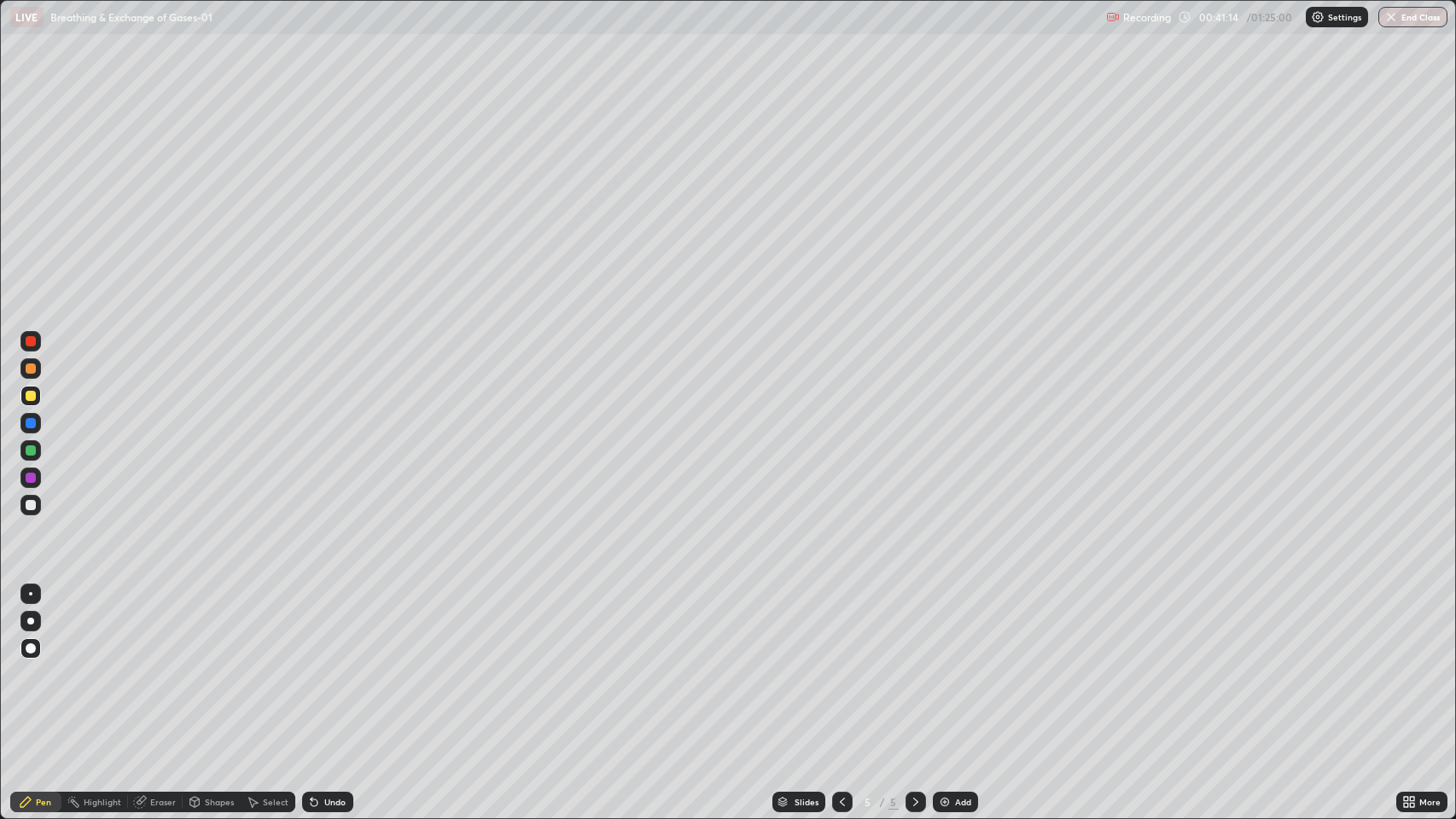
click at [32, 369] on div at bounding box center [31, 368] width 10 height 10
click at [33, 370] on div at bounding box center [31, 368] width 10 height 10
click at [31, 369] on div at bounding box center [31, 368] width 10 height 10
click at [31, 508] on div at bounding box center [31, 505] width 10 height 10
click at [30, 395] on div at bounding box center [31, 396] width 10 height 10
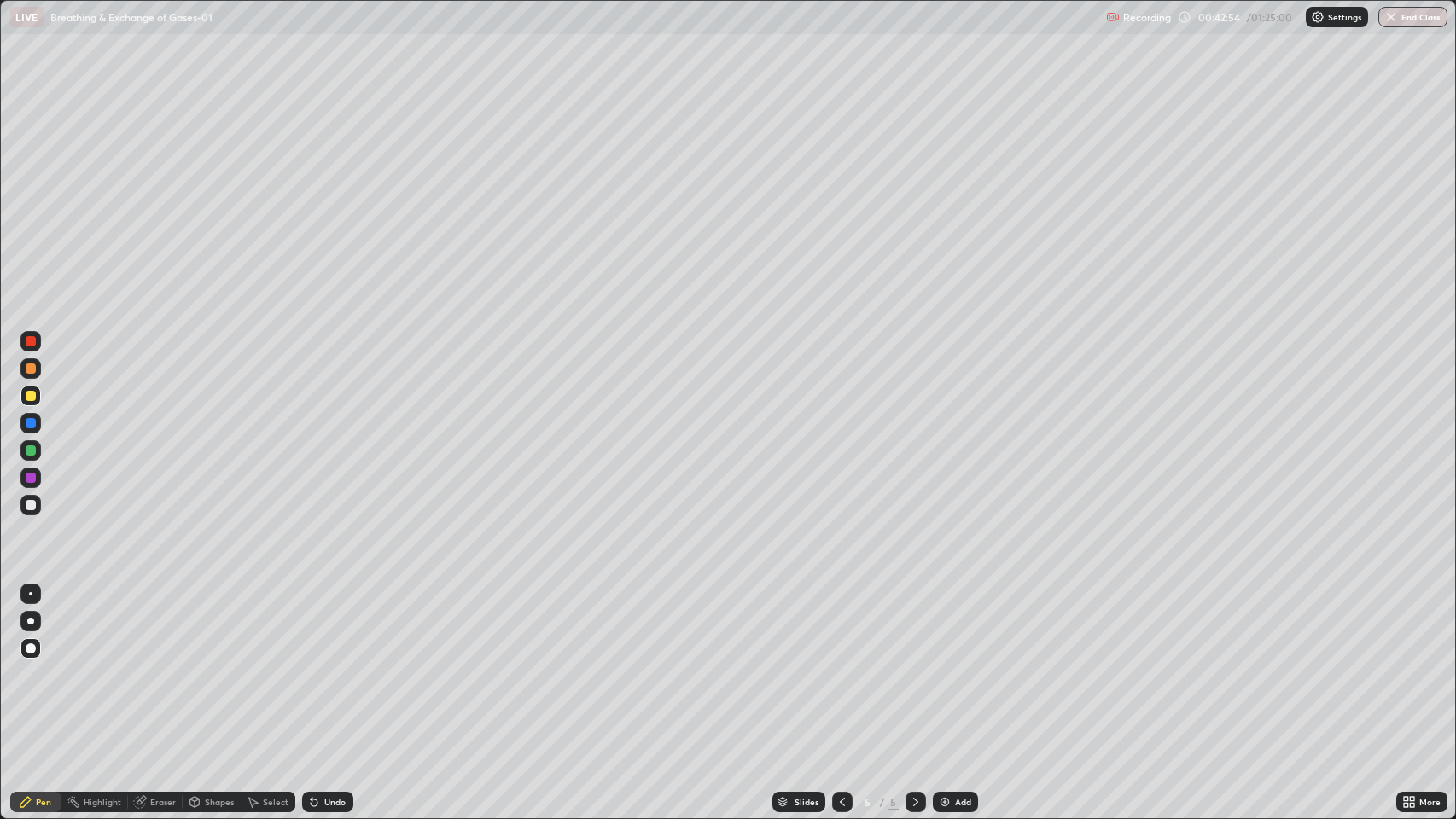
click at [29, 371] on div at bounding box center [31, 368] width 10 height 10
click at [31, 451] on div at bounding box center [31, 450] width 10 height 10
click at [31, 594] on div at bounding box center [30, 593] width 3 height 3
click at [31, 622] on div at bounding box center [31, 621] width 7 height 7
click at [322, 665] on div "Undo" at bounding box center [328, 802] width 51 height 21
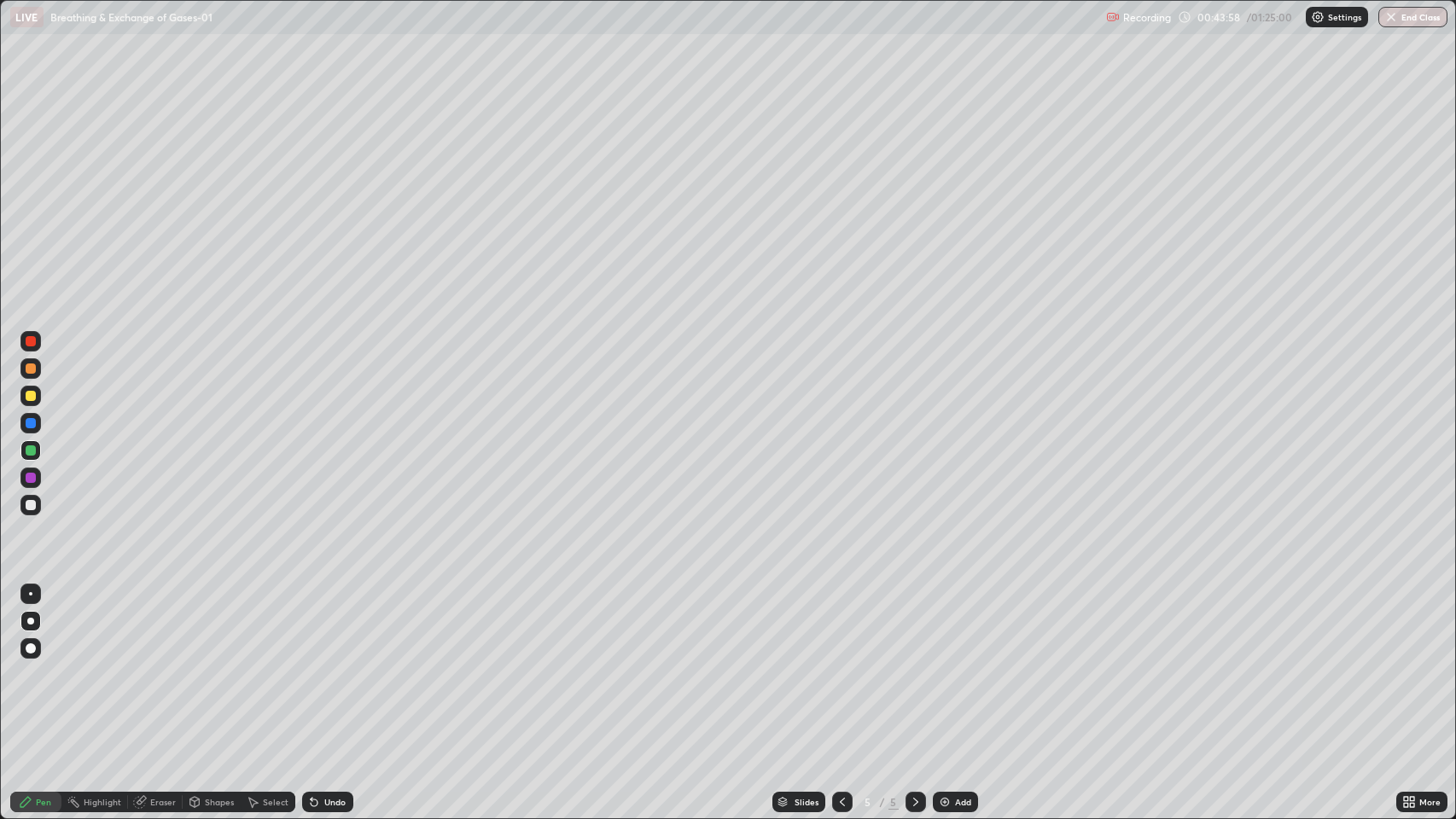
click at [35, 508] on div at bounding box center [31, 505] width 10 height 10
click at [33, 445] on div at bounding box center [31, 450] width 10 height 10
click at [34, 477] on div at bounding box center [31, 478] width 10 height 10
click at [145, 665] on icon at bounding box center [140, 802] width 14 height 14
click at [31, 665] on icon at bounding box center [31, 744] width 14 height 15
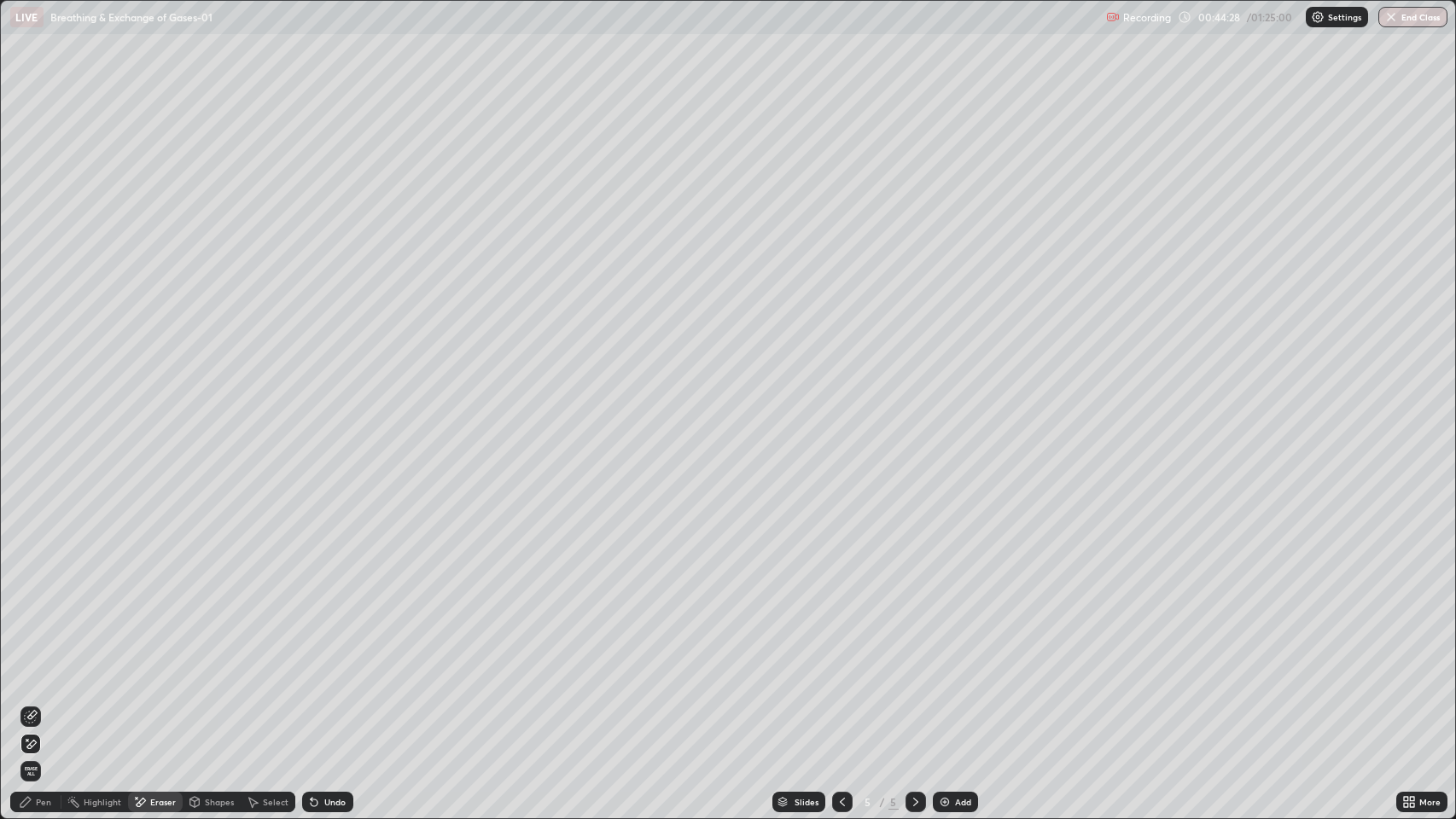
click at [47, 665] on div "Pen" at bounding box center [43, 802] width 16 height 9
click at [43, 665] on div "Pen" at bounding box center [43, 802] width 16 height 9
click at [39, 665] on div "Pen" at bounding box center [43, 802] width 16 height 9
click at [32, 502] on div at bounding box center [31, 505] width 10 height 10
click at [313, 665] on icon at bounding box center [314, 802] width 7 height 7
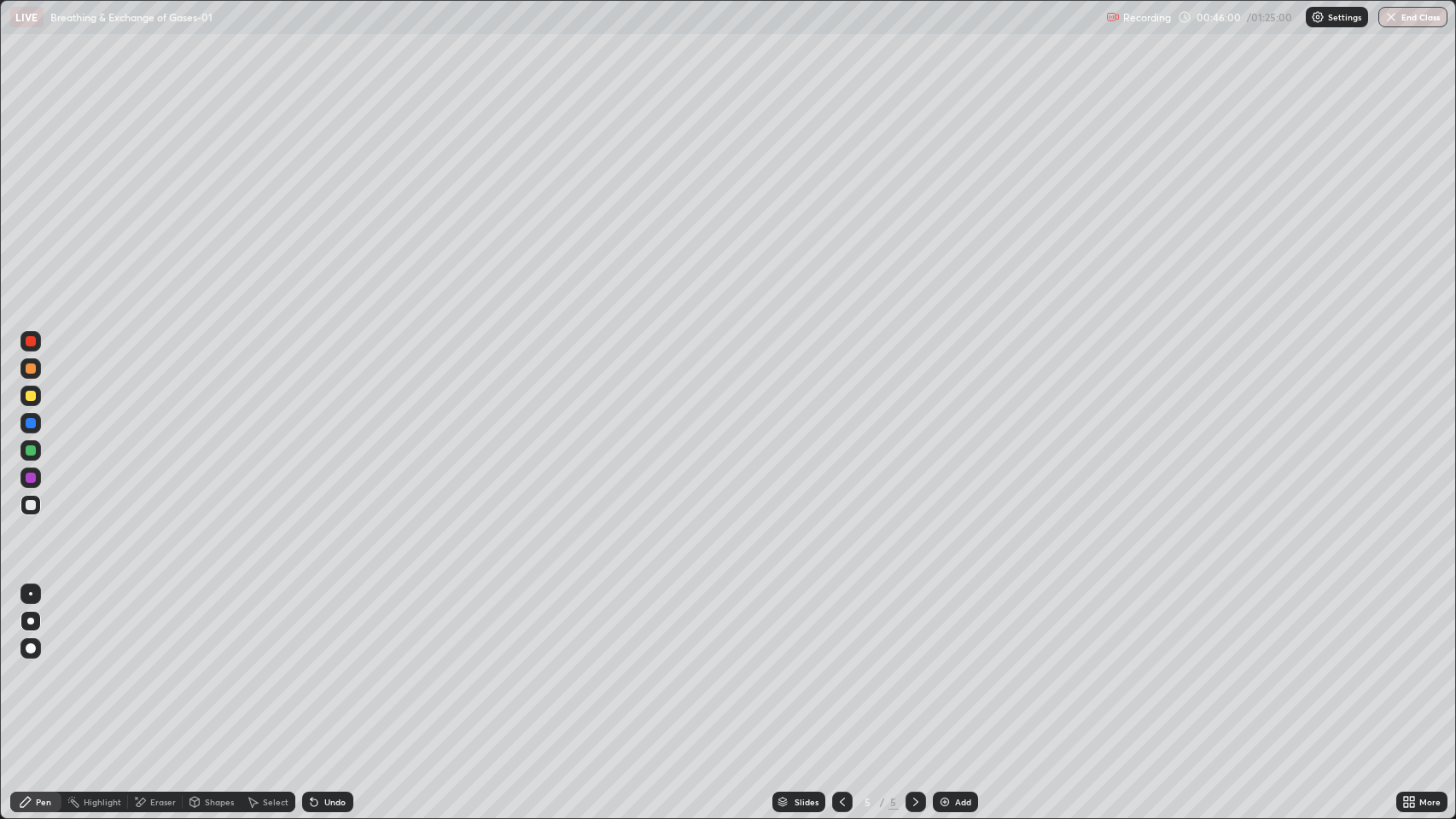
click at [334, 665] on div "Undo" at bounding box center [335, 802] width 22 height 9
click at [32, 396] on div at bounding box center [31, 396] width 10 height 10
click at [30, 368] on div at bounding box center [31, 368] width 10 height 10
click at [31, 340] on div at bounding box center [31, 341] width 10 height 10
click at [31, 594] on div at bounding box center [30, 593] width 3 height 3
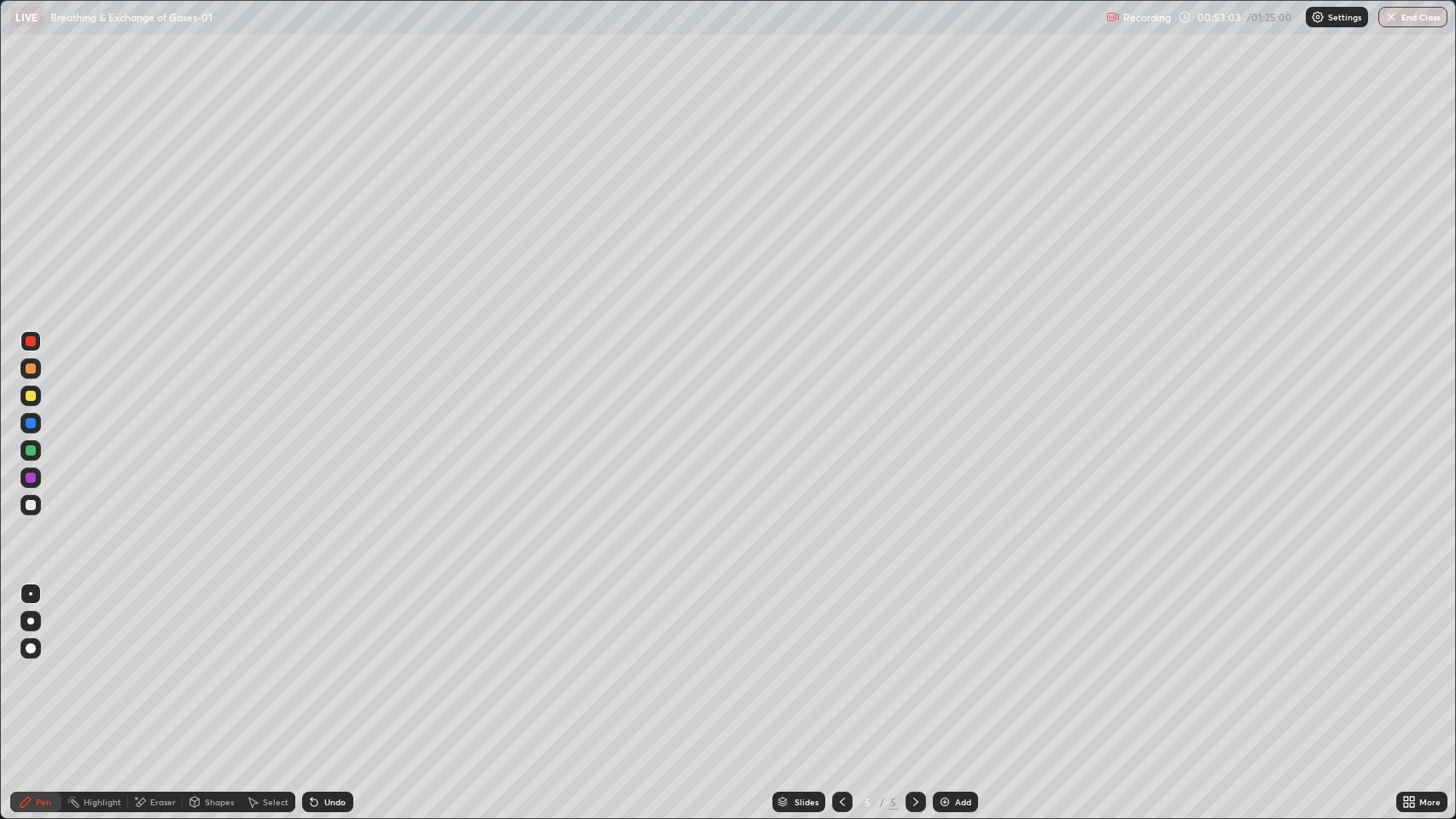
click at [28, 396] on div at bounding box center [31, 396] width 10 height 10
click at [31, 396] on div at bounding box center [31, 396] width 10 height 10
click at [31, 505] on div at bounding box center [31, 505] width 10 height 10
click at [31, 399] on div at bounding box center [31, 396] width 10 height 10
click at [35, 422] on div at bounding box center [31, 423] width 10 height 10
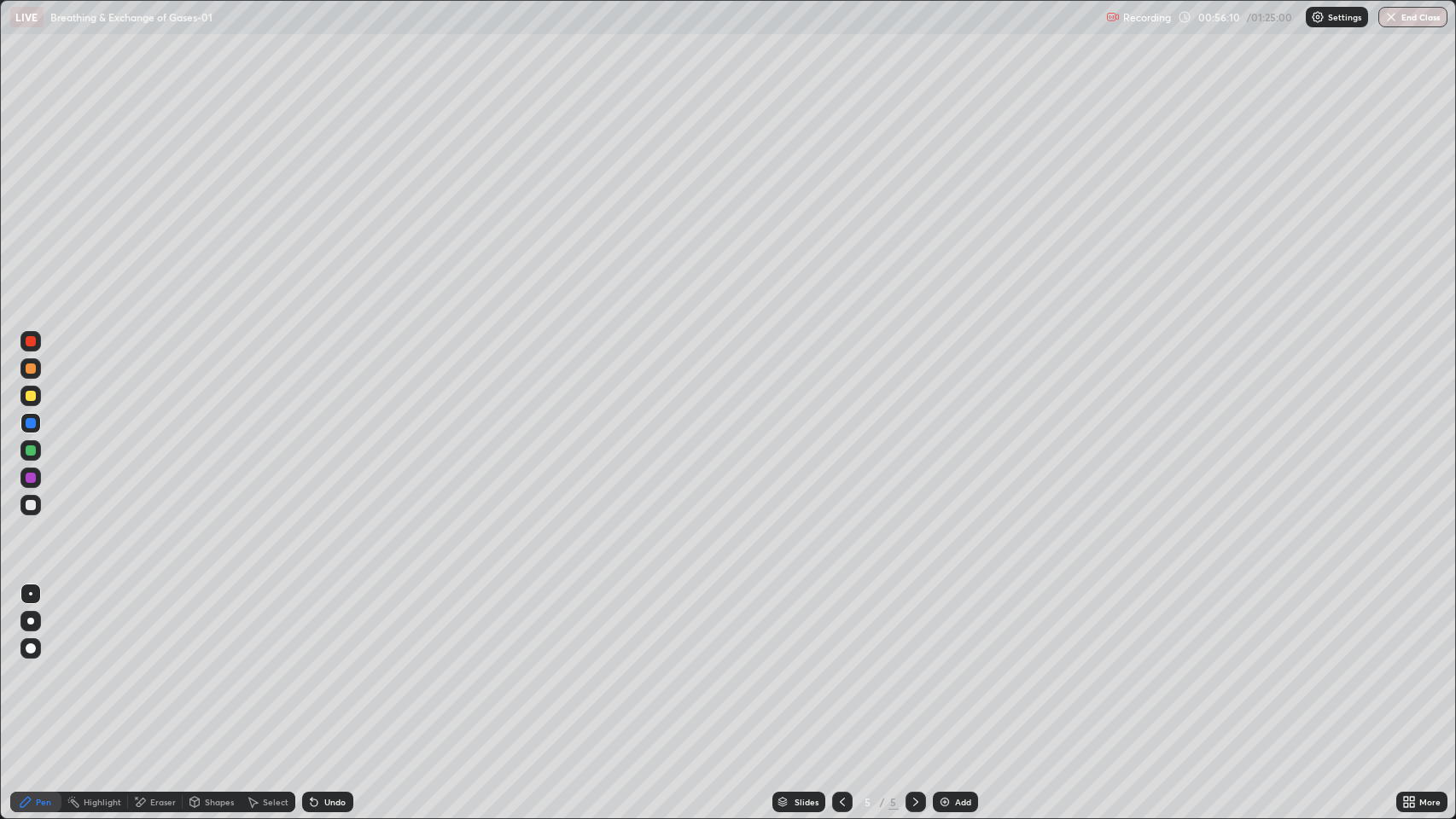
click at [31, 506] on div at bounding box center [31, 505] width 10 height 10
click at [962, 665] on div "Add" at bounding box center [963, 802] width 16 height 9
click at [31, 622] on div at bounding box center [31, 621] width 7 height 7
click at [35, 399] on div at bounding box center [31, 396] width 10 height 10
click at [31, 648] on div at bounding box center [31, 648] width 10 height 10
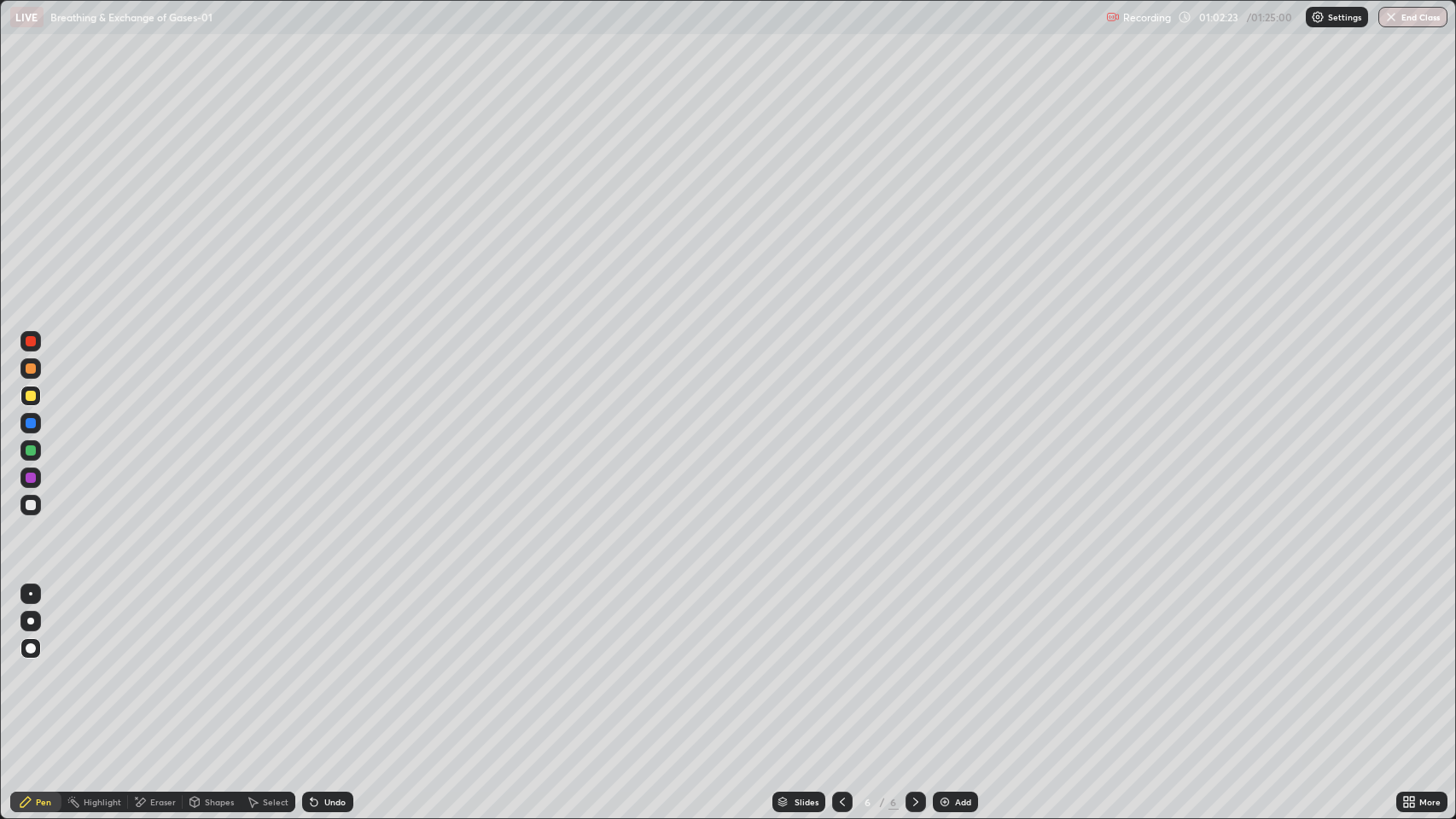
click at [31, 396] on div at bounding box center [31, 396] width 10 height 10
click at [31, 505] on div at bounding box center [31, 505] width 10 height 10
click at [29, 391] on div at bounding box center [31, 396] width 10 height 10
click at [330, 665] on div "Undo" at bounding box center [335, 802] width 22 height 9
click at [326, 665] on div "Undo" at bounding box center [335, 802] width 22 height 9
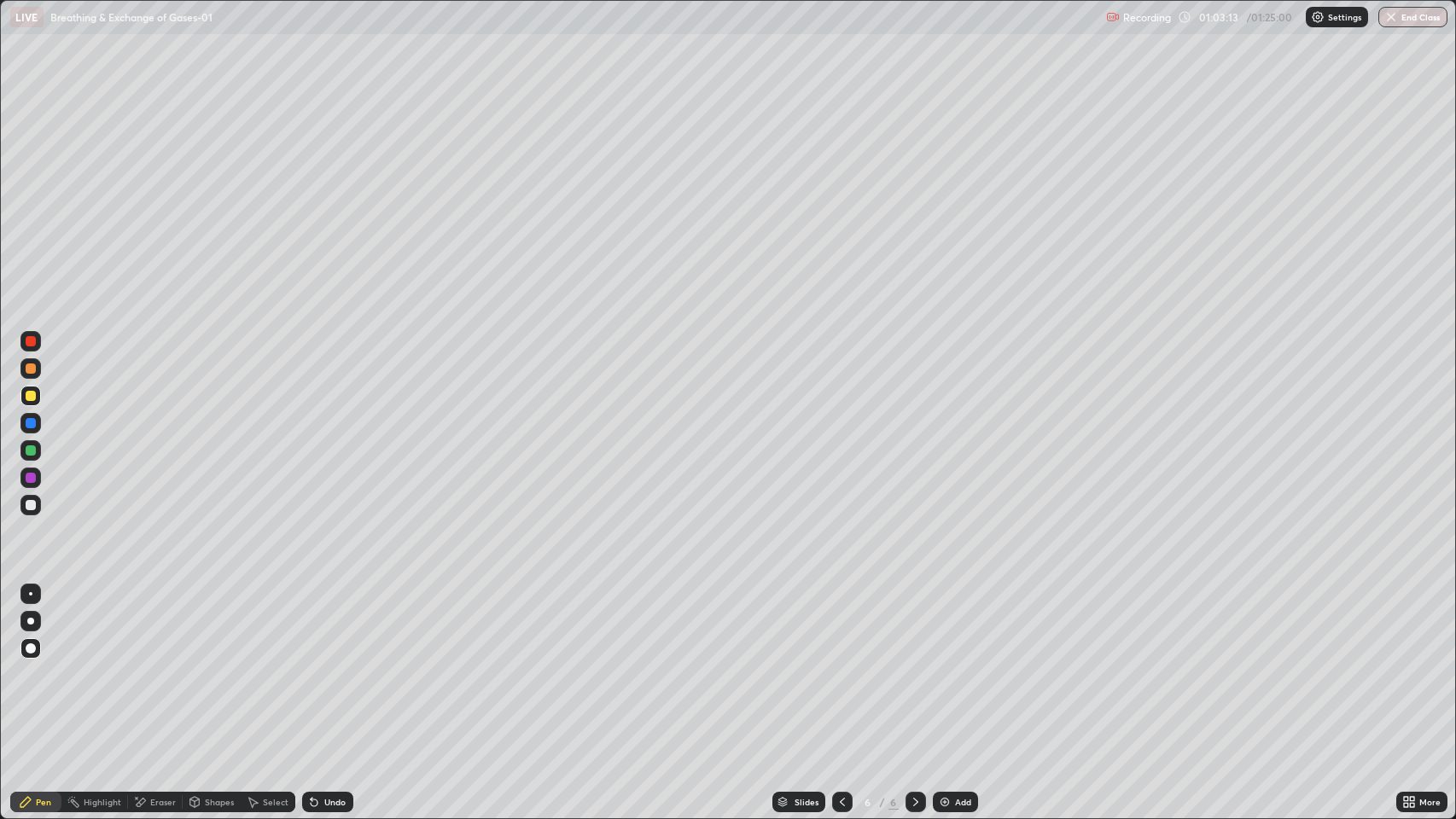
click at [30, 366] on div at bounding box center [31, 368] width 10 height 10
click at [33, 619] on div at bounding box center [31, 621] width 7 height 7
click at [35, 395] on div at bounding box center [31, 396] width 10 height 10
click at [31, 506] on div at bounding box center [31, 505] width 10 height 10
click at [33, 425] on div at bounding box center [31, 423] width 10 height 10
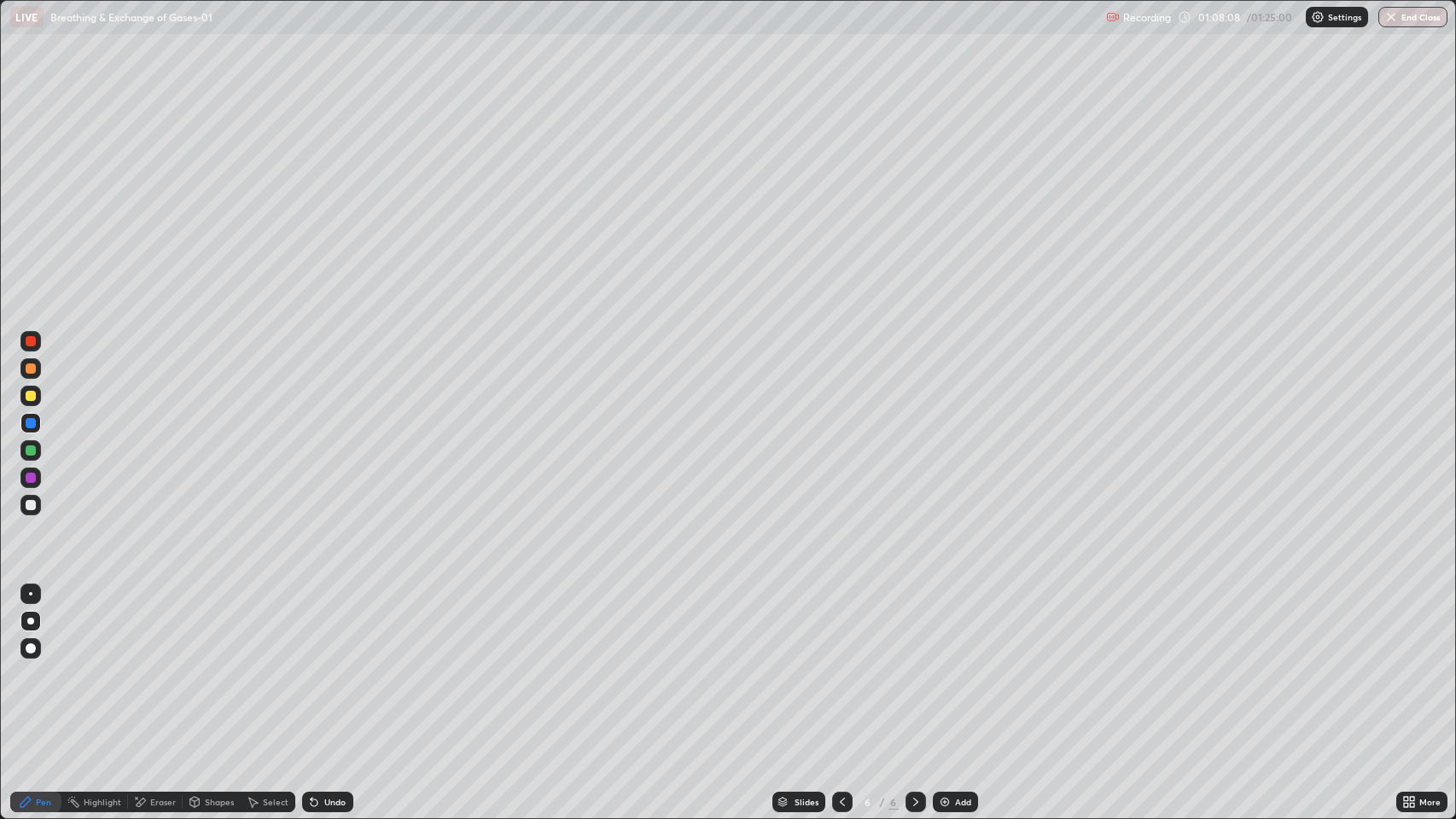
click at [957, 665] on div "Add" at bounding box center [963, 802] width 16 height 9
click at [331, 665] on div "Undo" at bounding box center [335, 802] width 22 height 9
click at [34, 508] on div at bounding box center [31, 505] width 10 height 10
click at [35, 393] on div at bounding box center [31, 396] width 10 height 10
click at [30, 638] on div at bounding box center [31, 648] width 21 height 21
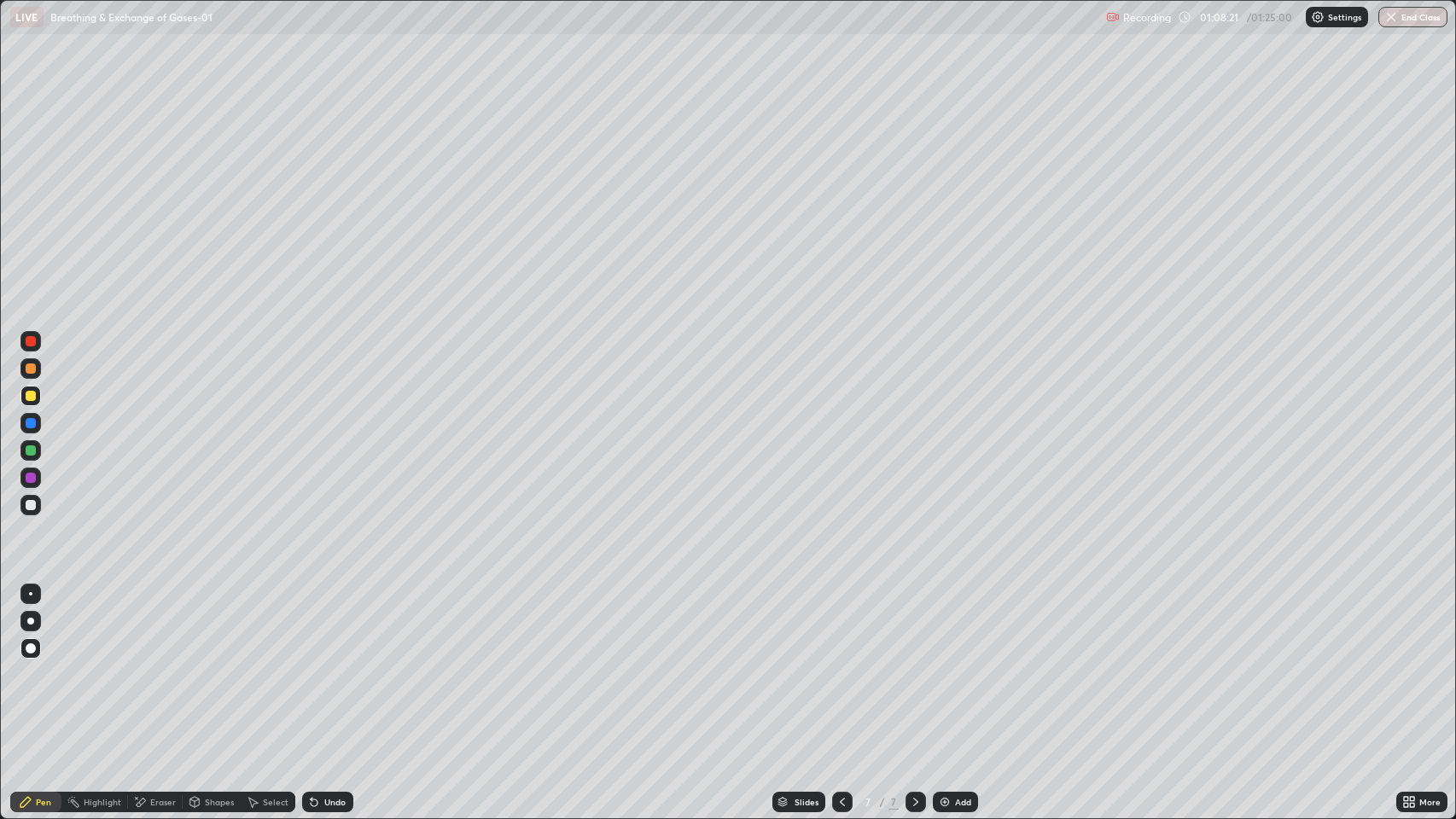
click at [334, 665] on div "Undo" at bounding box center [335, 802] width 22 height 9
click at [26, 341] on div at bounding box center [31, 341] width 10 height 10
click at [29, 396] on div at bounding box center [31, 396] width 10 height 10
click at [28, 505] on div at bounding box center [31, 505] width 10 height 10
click at [31, 621] on div at bounding box center [31, 621] width 7 height 7
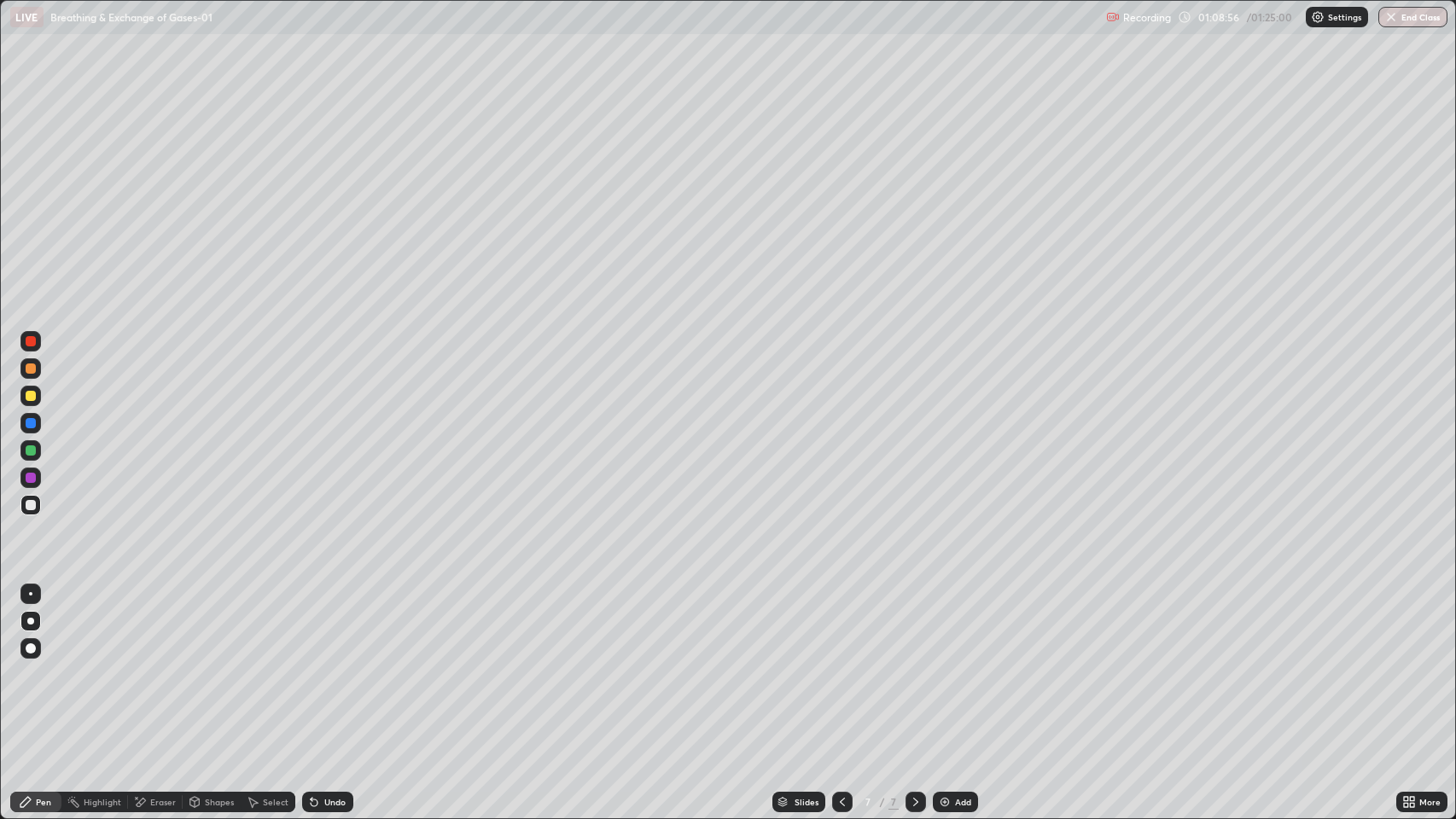
click at [328, 665] on div "Undo" at bounding box center [335, 802] width 22 height 9
click at [331, 665] on div "Undo" at bounding box center [335, 802] width 22 height 9
click at [333, 665] on div "Undo" at bounding box center [335, 802] width 22 height 9
click at [31, 478] on div at bounding box center [31, 478] width 10 height 10
click at [33, 451] on div at bounding box center [31, 450] width 10 height 10
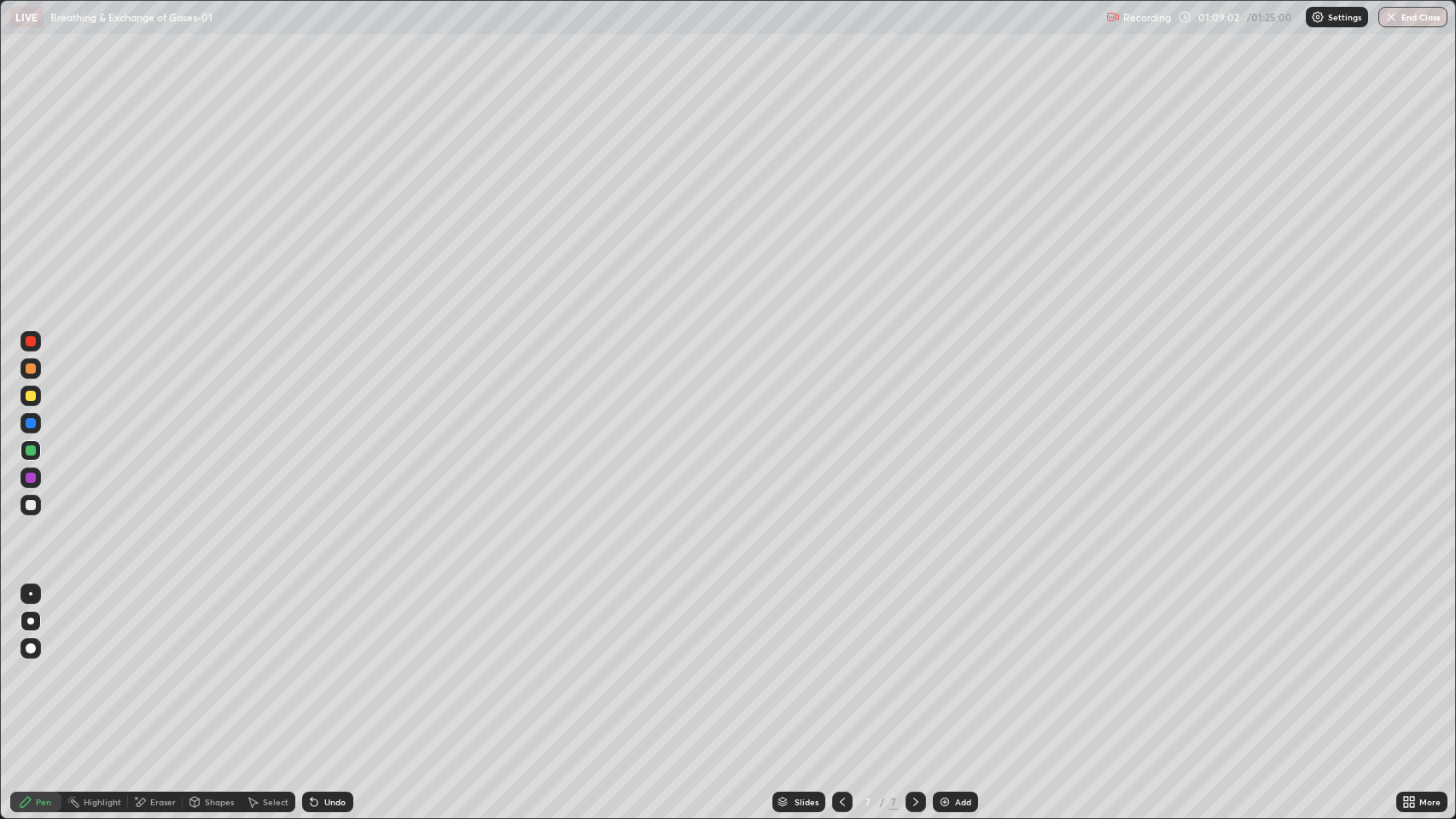
click at [32, 397] on div at bounding box center [31, 396] width 10 height 10
click at [154, 665] on div "Eraser" at bounding box center [163, 802] width 26 height 9
click at [42, 665] on div "Pen" at bounding box center [43, 802] width 16 height 9
click at [33, 503] on div at bounding box center [31, 505] width 10 height 10
click at [33, 649] on div at bounding box center [31, 648] width 10 height 10
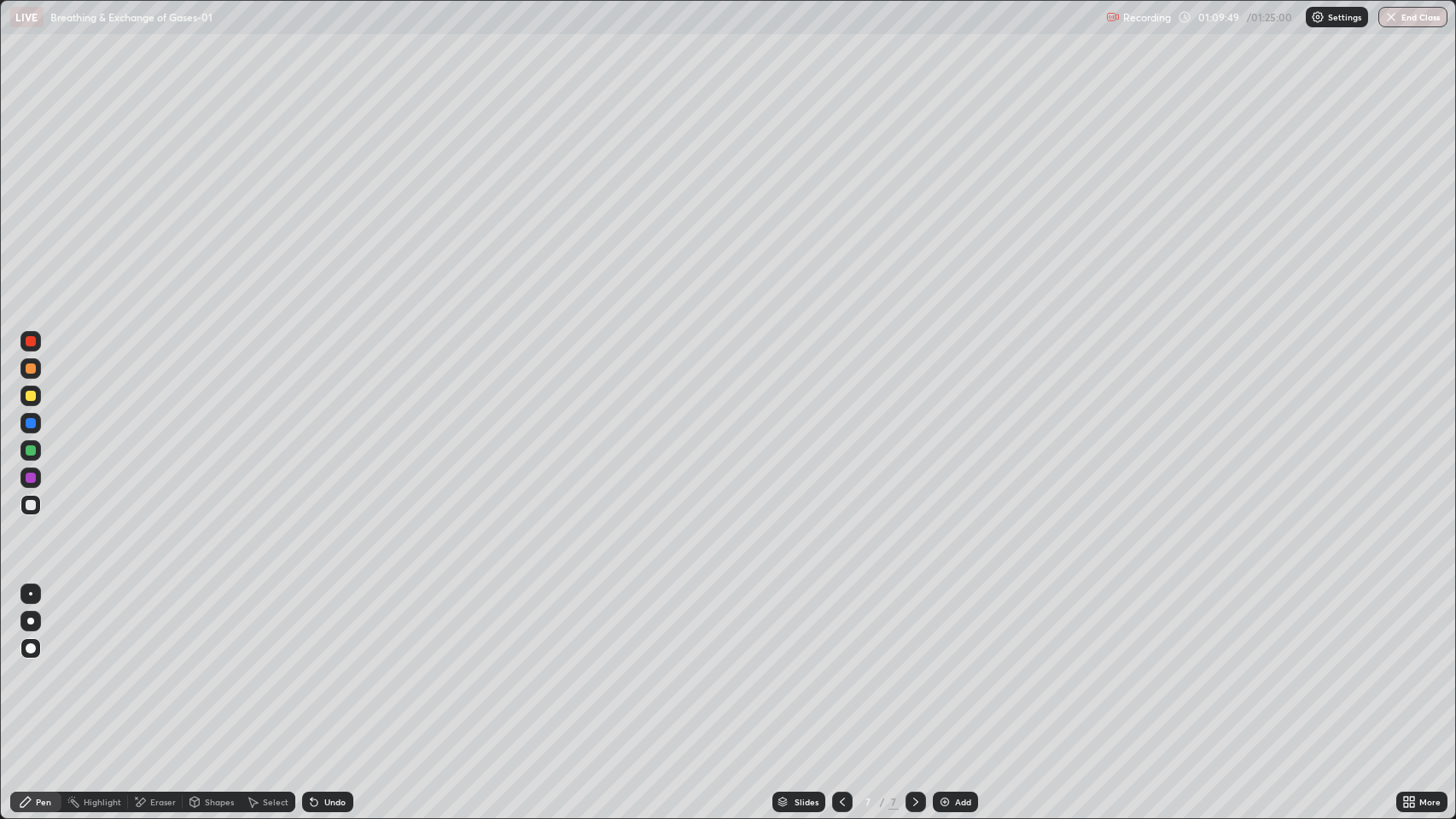
click at [30, 395] on div at bounding box center [31, 396] width 10 height 10
click at [31, 621] on div at bounding box center [31, 621] width 7 height 7
click at [31, 481] on div at bounding box center [31, 478] width 10 height 10
click at [31, 393] on div at bounding box center [31, 396] width 10 height 10
click at [1413, 22] on button "End Class" at bounding box center [1414, 17] width 67 height 21
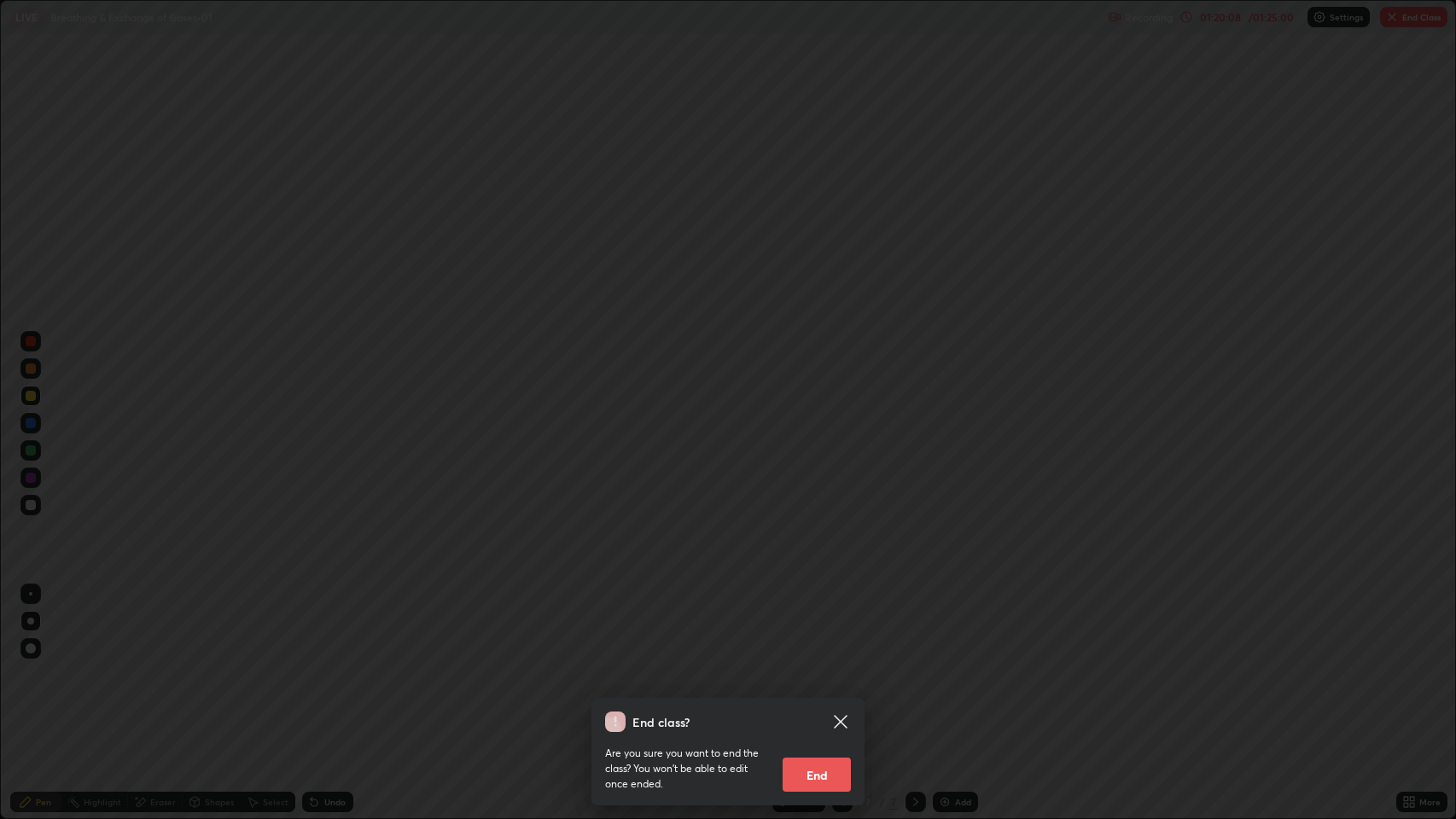
click at [813, 665] on button "End" at bounding box center [816, 775] width 68 height 35
